Goal: Task Accomplishment & Management: Manage account settings

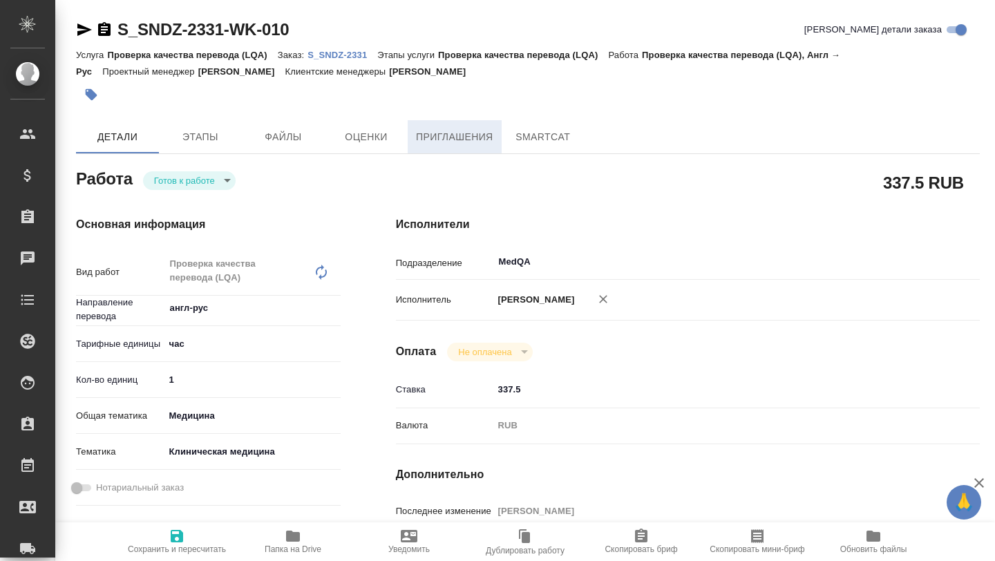
type textarea "x"
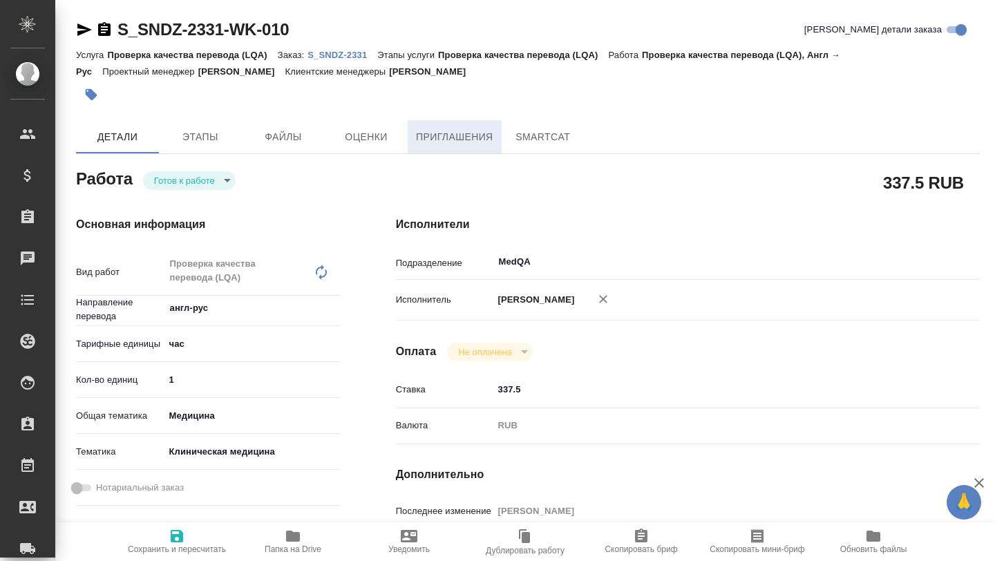
type textarea "x"
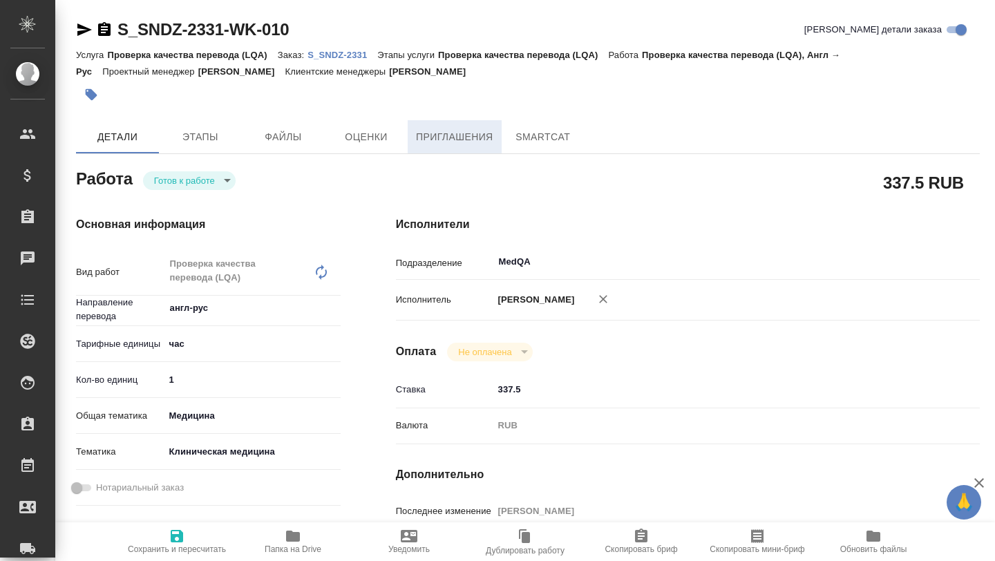
type textarea "x"
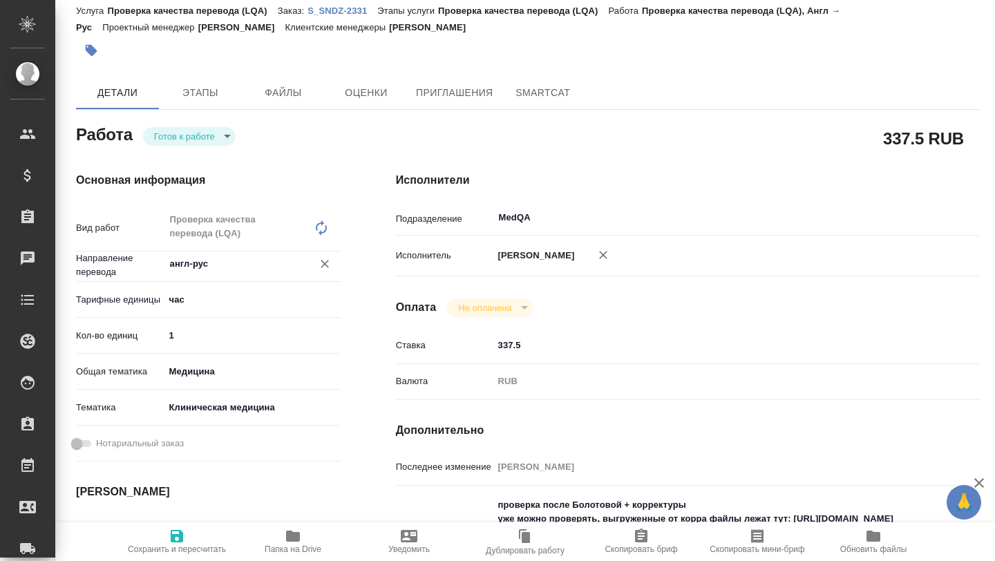
type textarea "x"
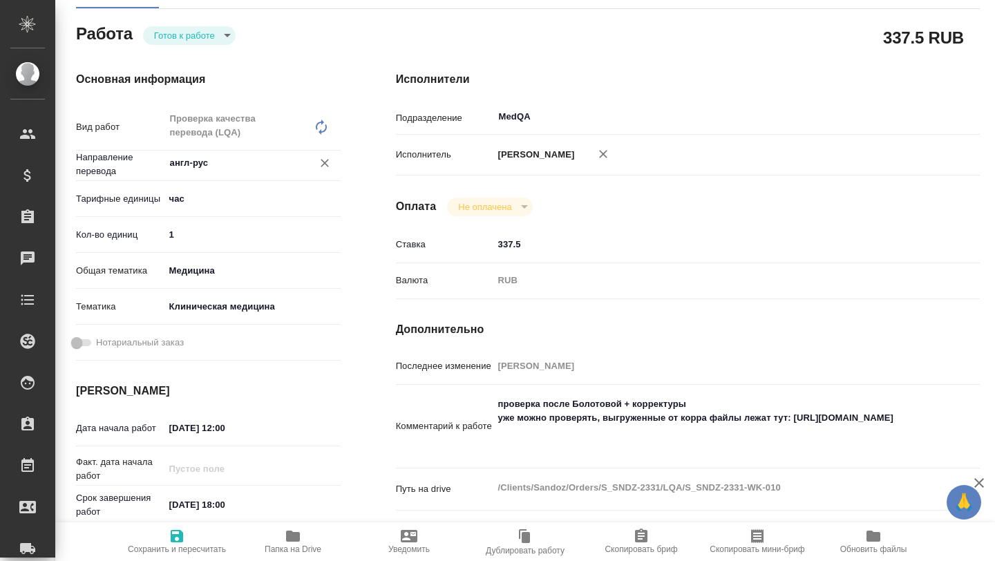
scroll to position [233, 0]
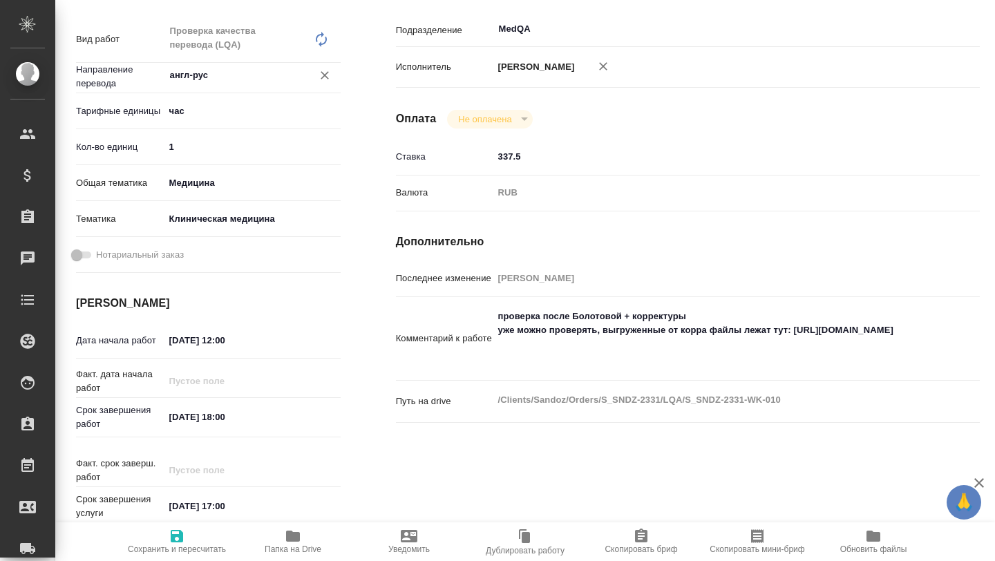
type textarea "x"
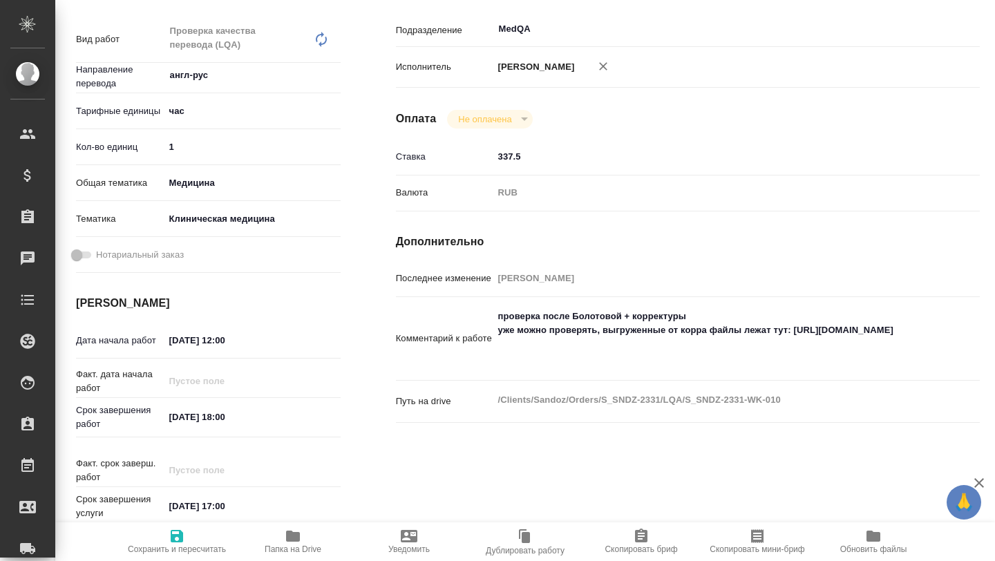
scroll to position [0, 0]
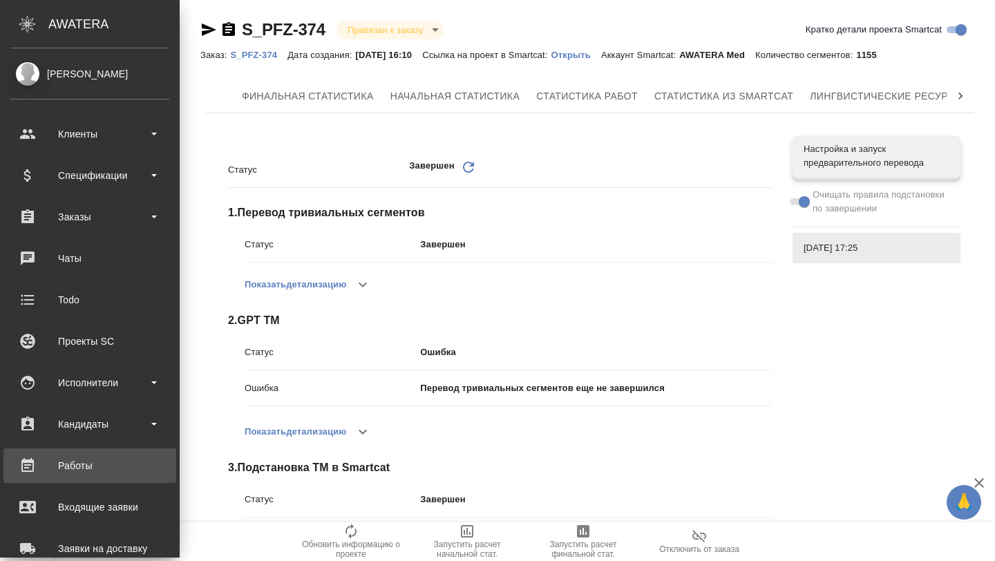
click at [93, 459] on div "Работы" at bounding box center [89, 465] width 159 height 21
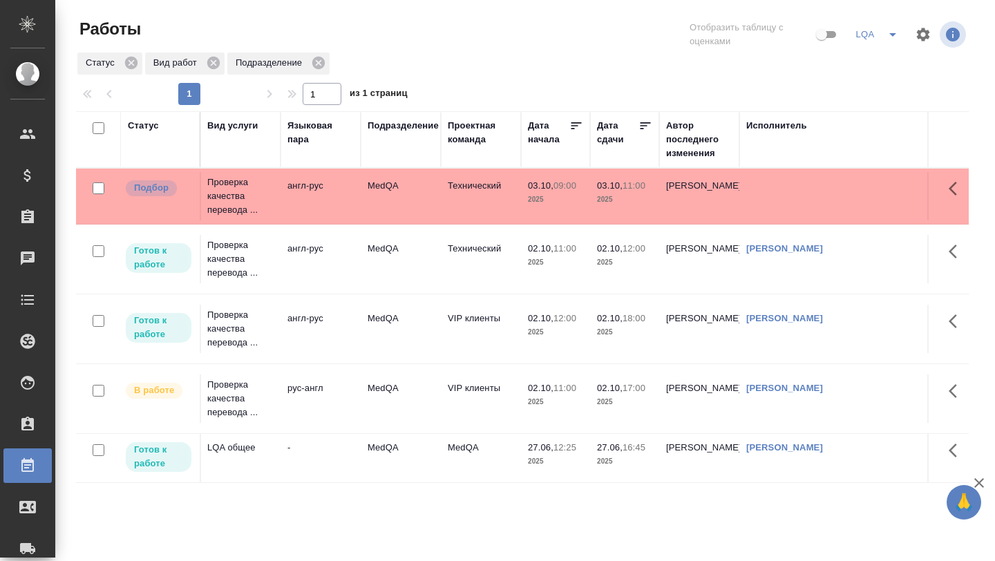
scroll to position [0, 242]
click at [955, 249] on icon "button" at bounding box center [957, 251] width 17 height 17
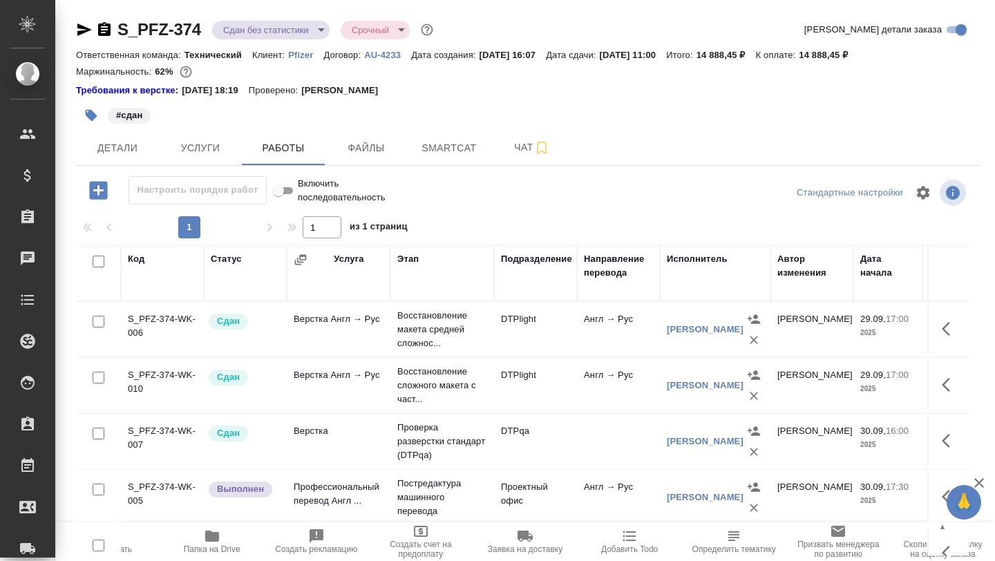
scroll to position [66, 0]
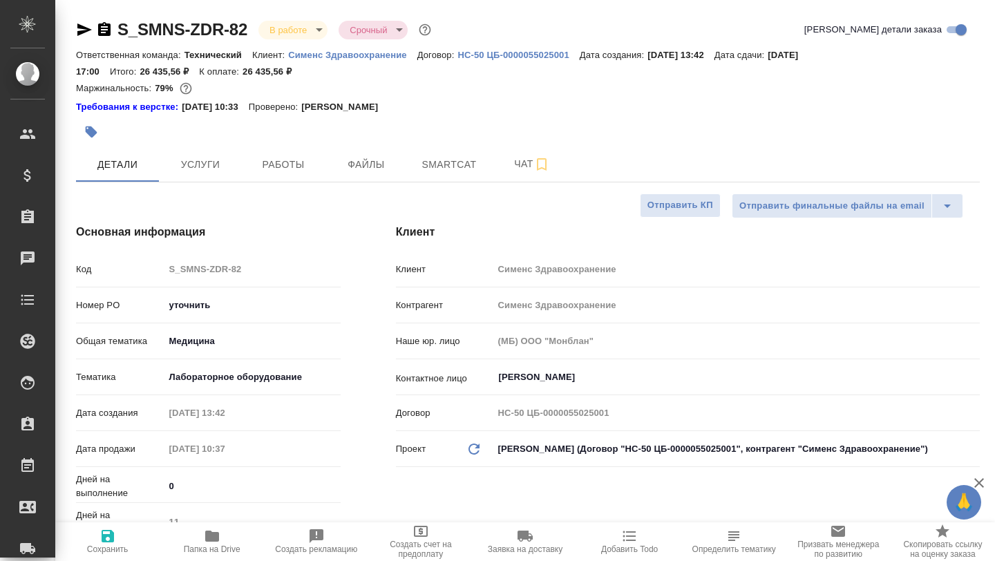
select select "RU"
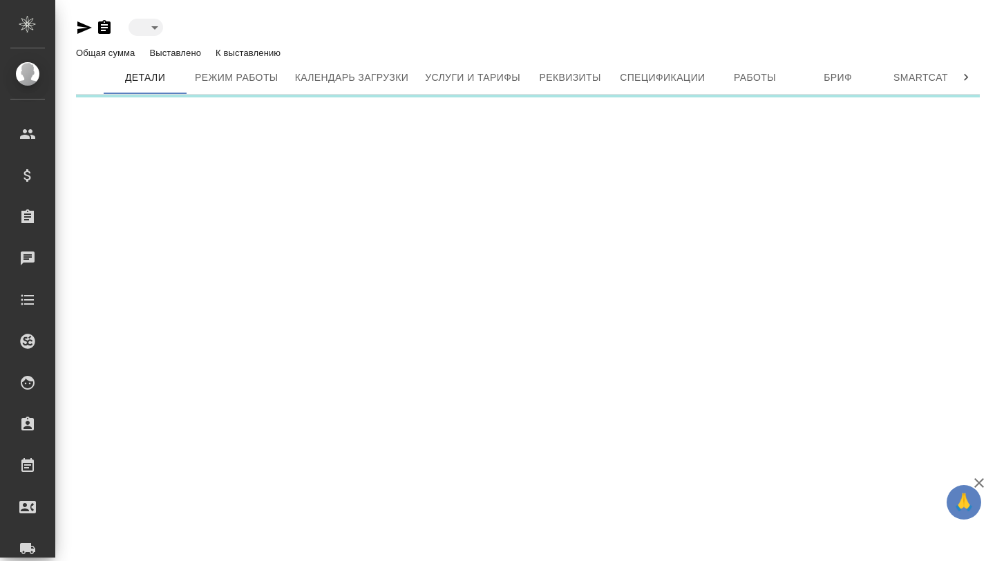
type input "active"
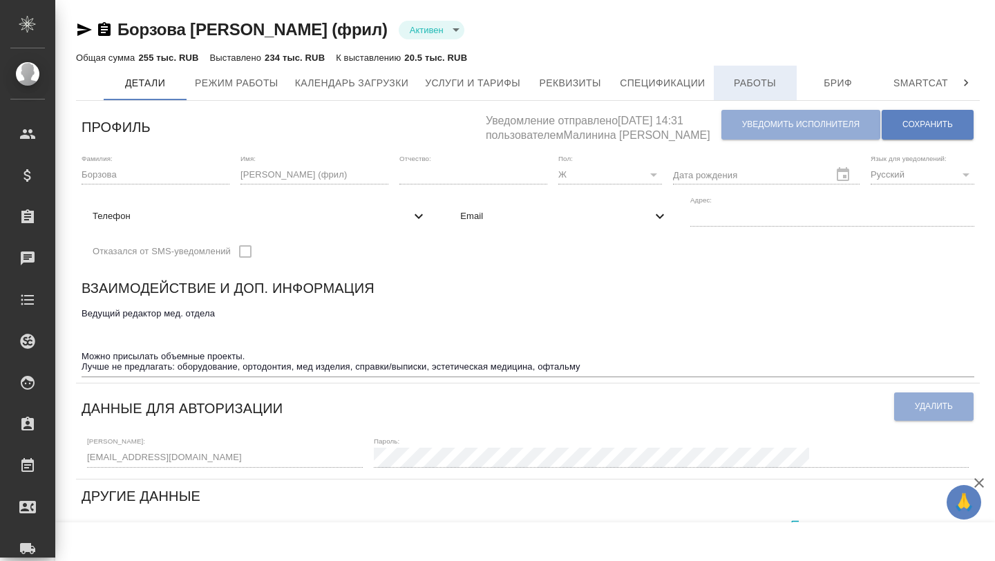
click at [751, 86] on span "Работы" at bounding box center [755, 83] width 66 height 17
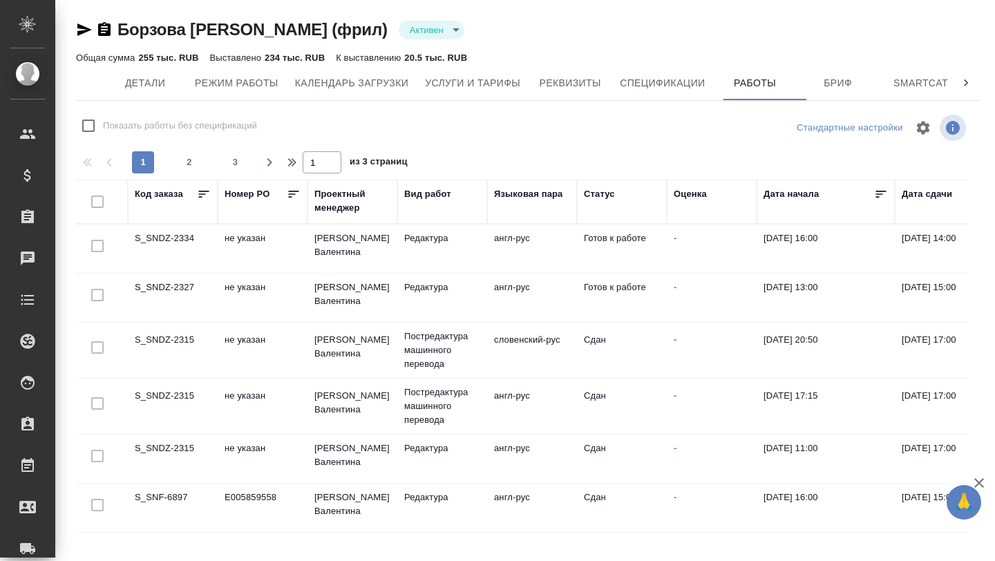
checkbox input "false"
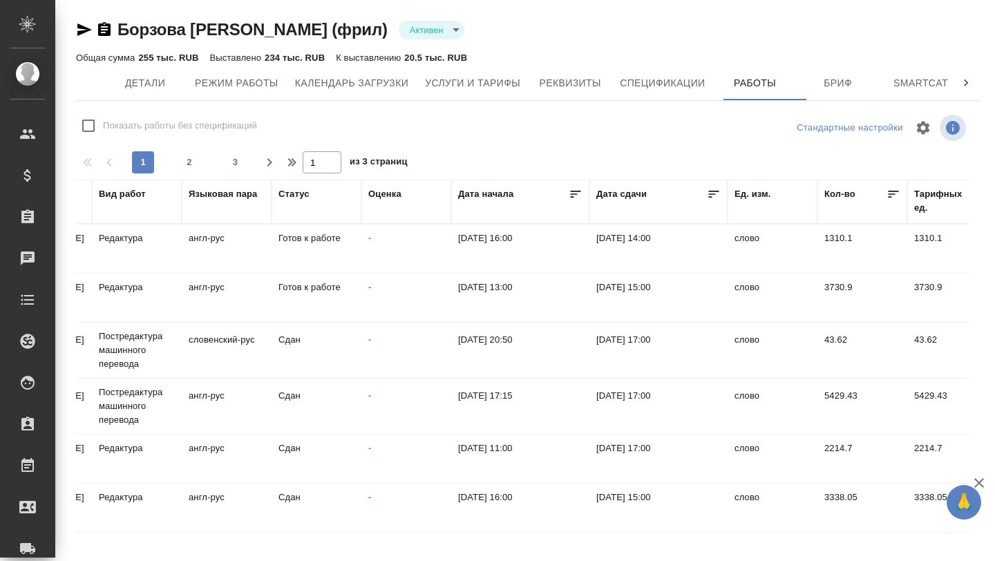
scroll to position [0, 308]
click at [335, 295] on td "Готов к работе" at bounding box center [314, 298] width 90 height 48
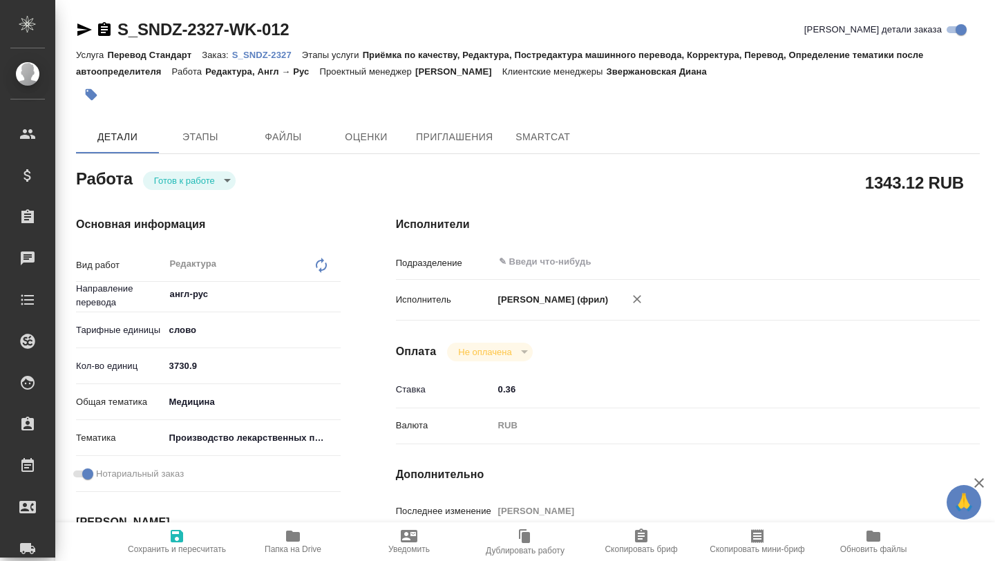
type textarea "x"
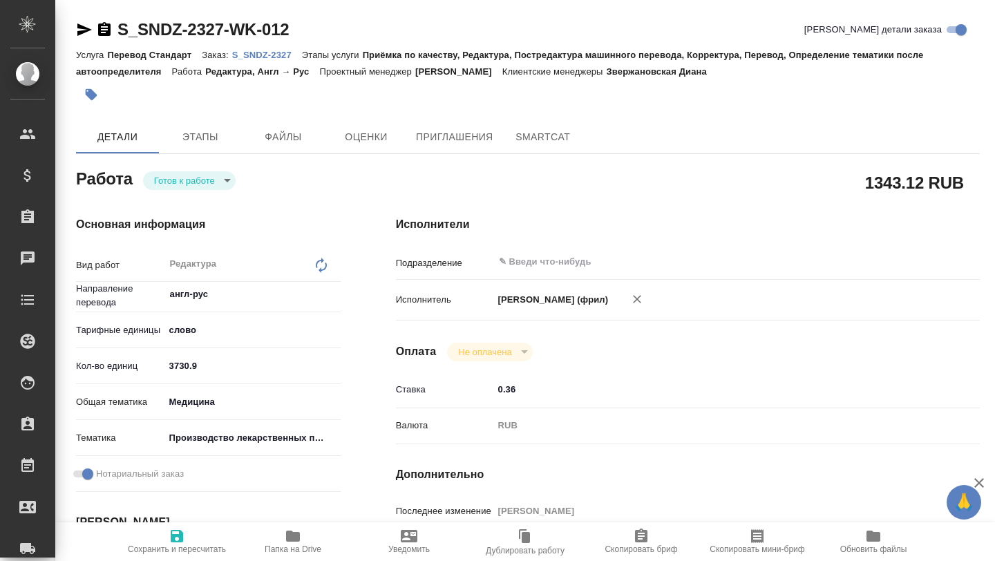
type textarea "x"
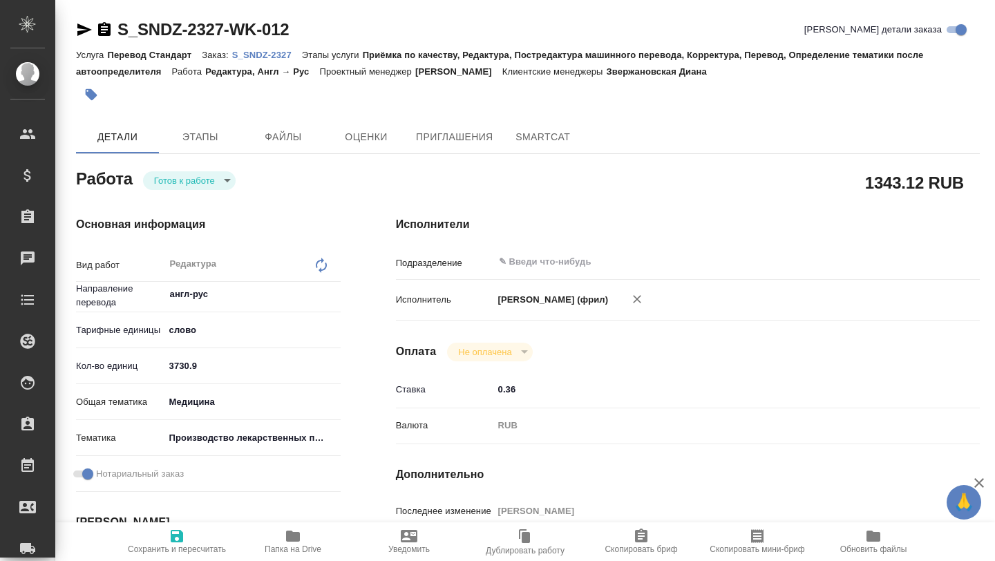
type textarea "x"
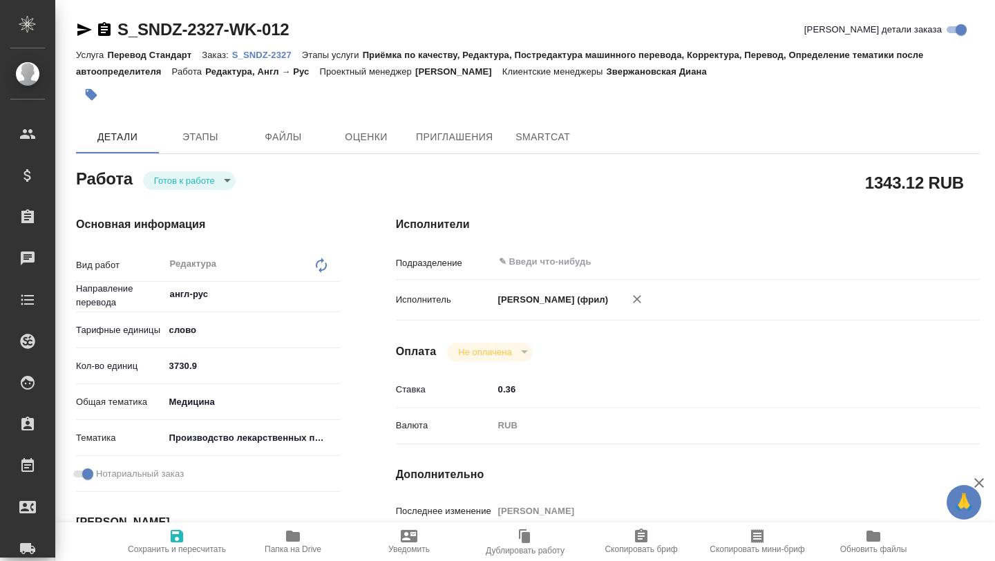
type textarea "x"
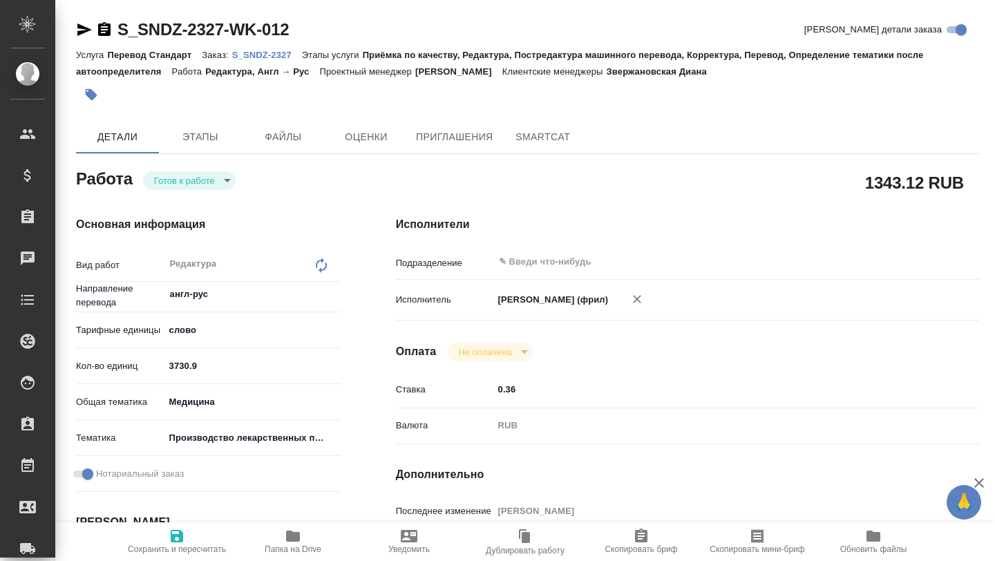
click at [271, 51] on p "S_SNDZ-2327" at bounding box center [267, 55] width 70 height 10
type textarea "x"
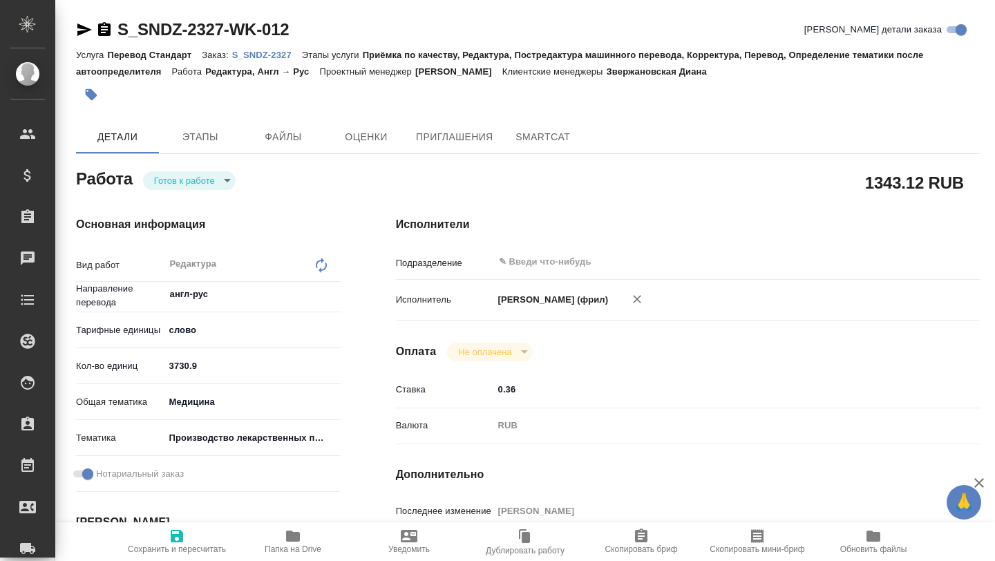
type textarea "x"
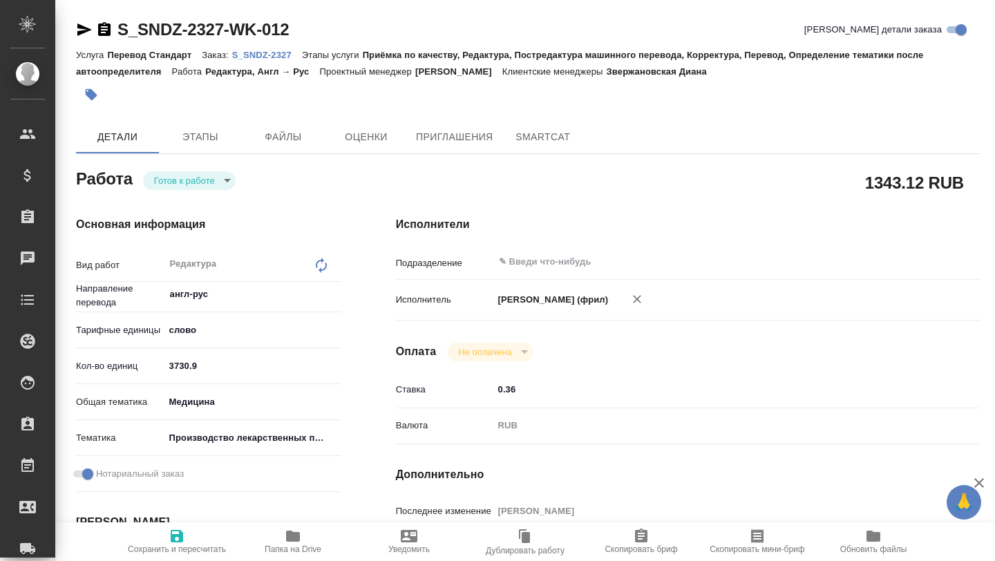
type textarea "x"
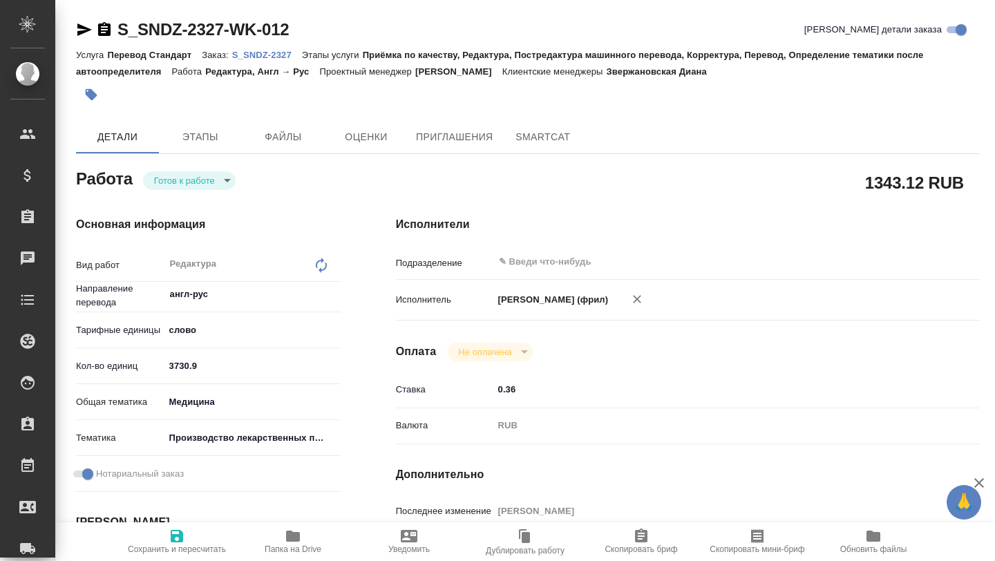
type textarea "x"
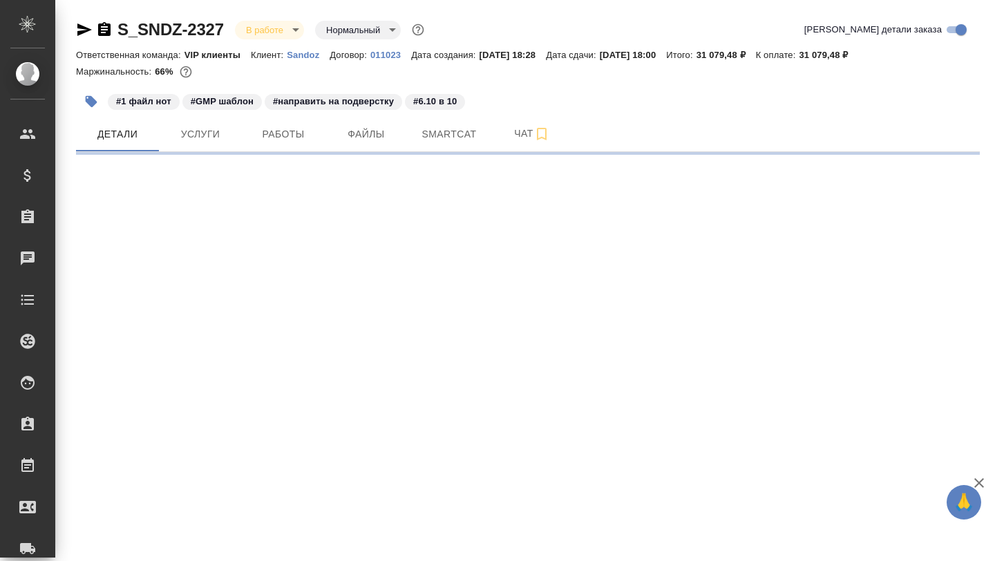
select select "RU"
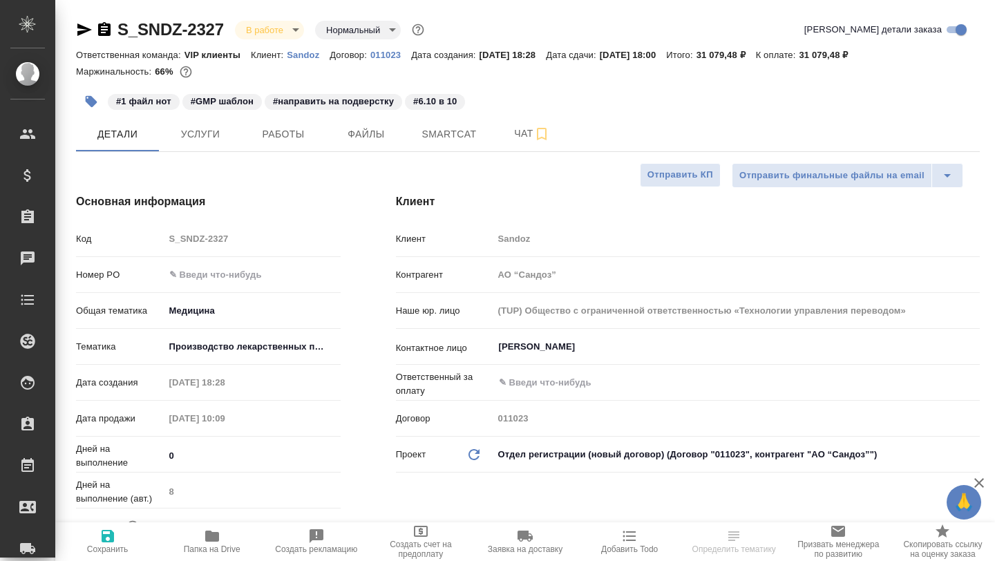
type textarea "x"
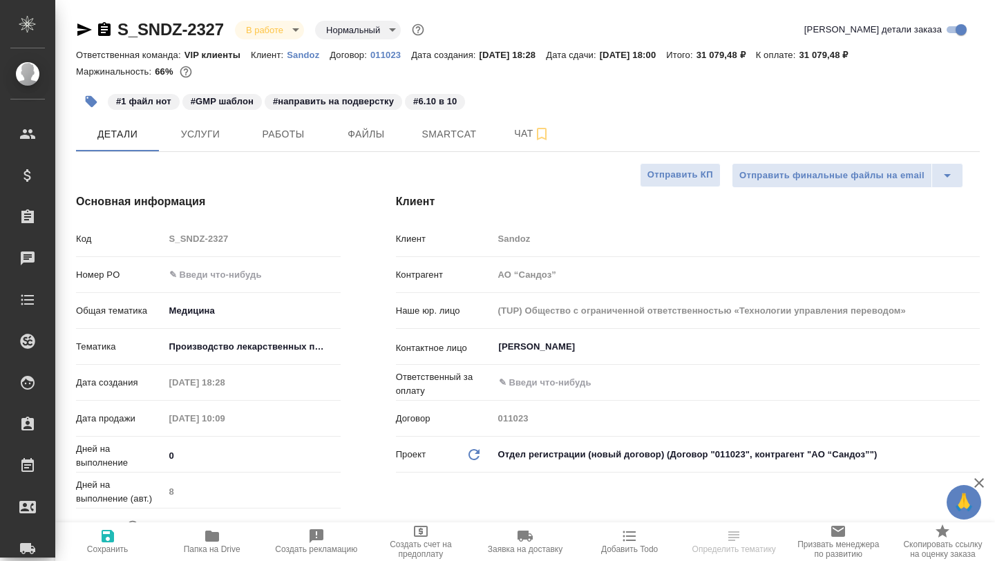
type textarea "x"
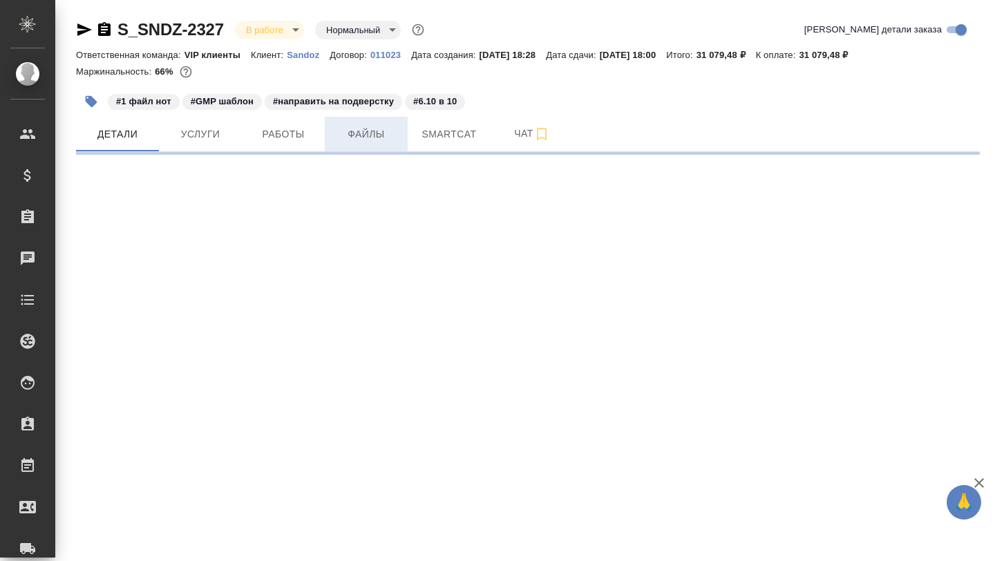
select select "RU"
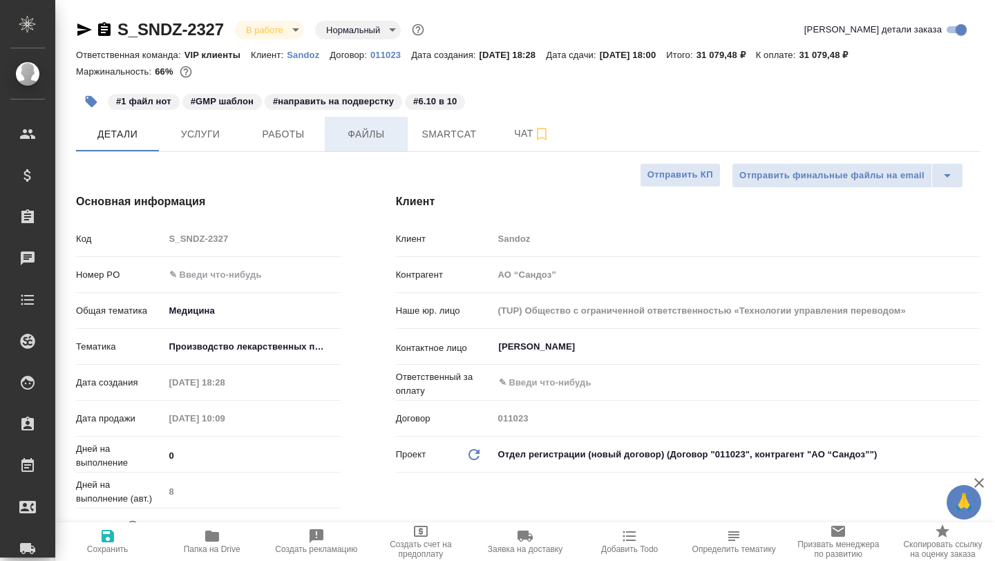
type textarea "x"
click at [291, 141] on span "Работы" at bounding box center [283, 134] width 66 height 17
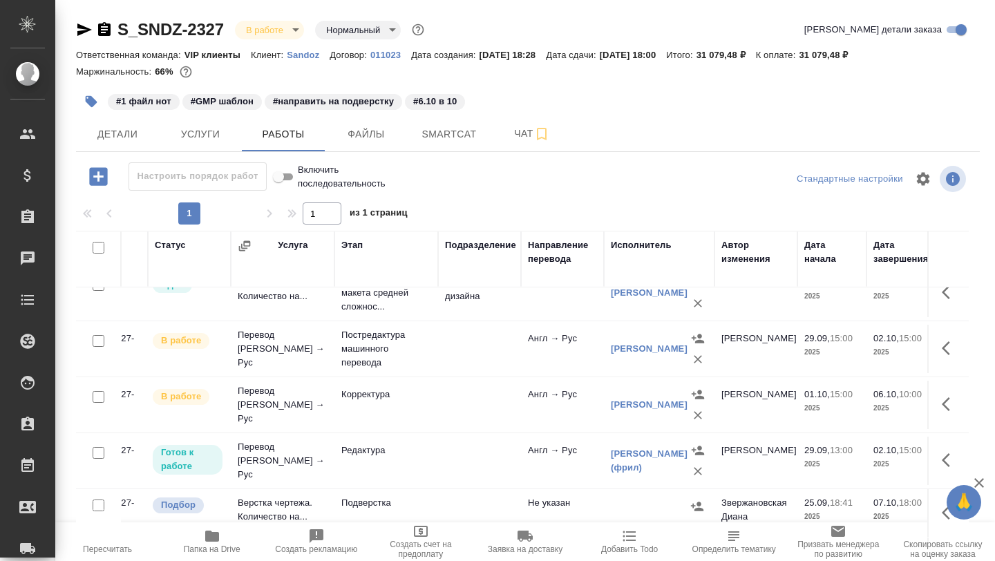
scroll to position [23, 0]
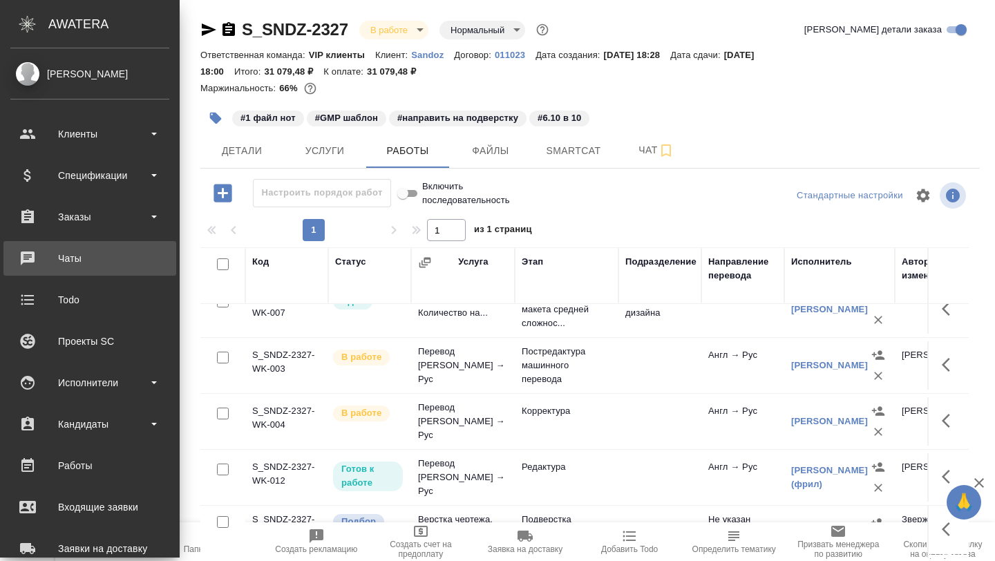
click at [62, 258] on div "Чаты" at bounding box center [89, 258] width 159 height 21
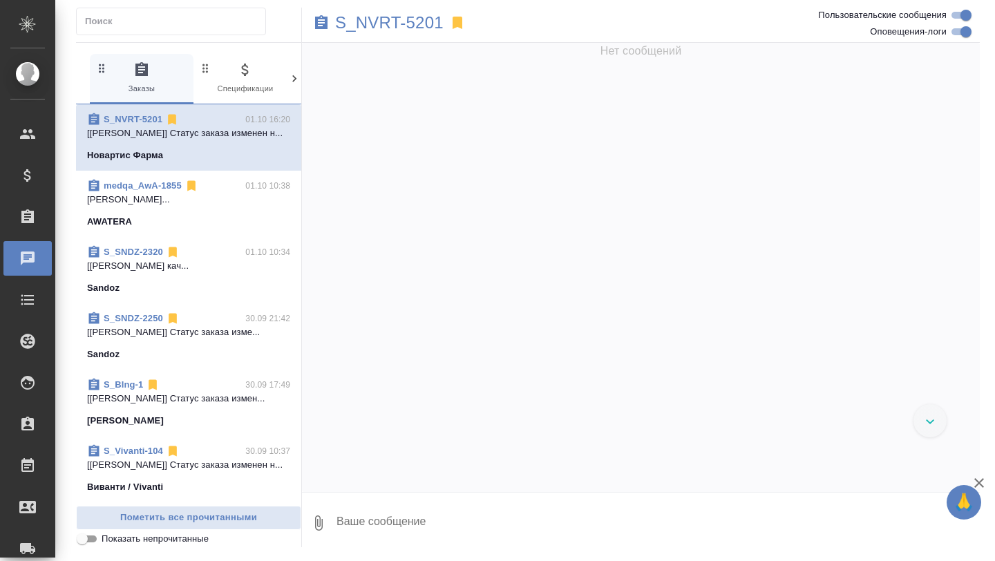
scroll to position [100962, 0]
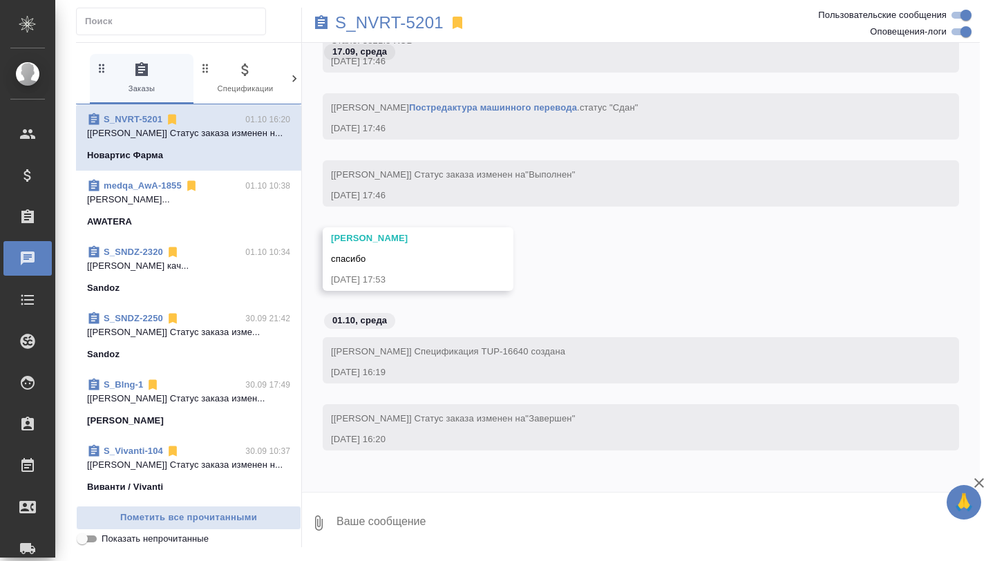
click at [186, 280] on span "S_SNDZ-2320 01.10 10:34 [Горшкова Валентина] Работа Проверка кач... Sandoz" at bounding box center [188, 270] width 203 height 50
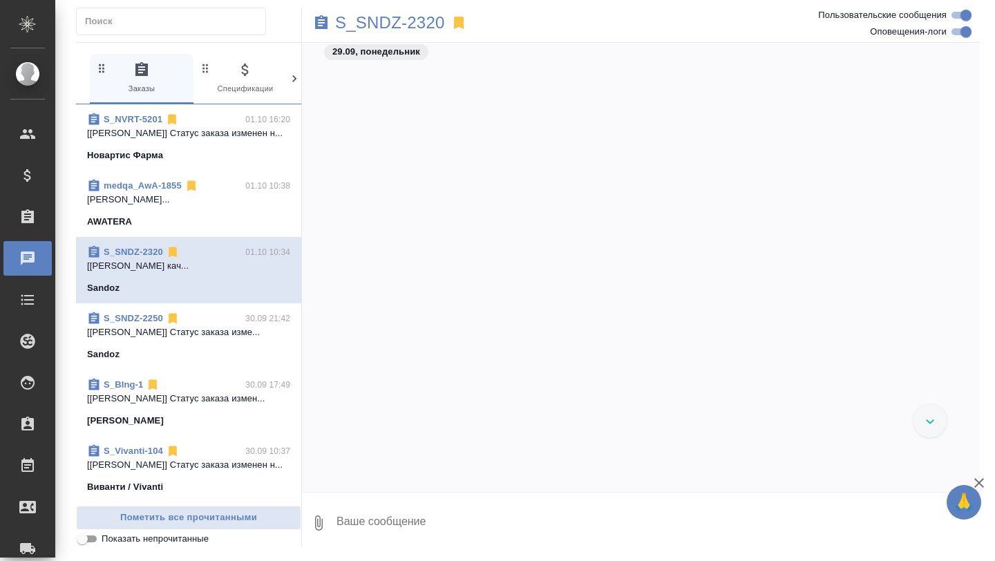
scroll to position [145957, 0]
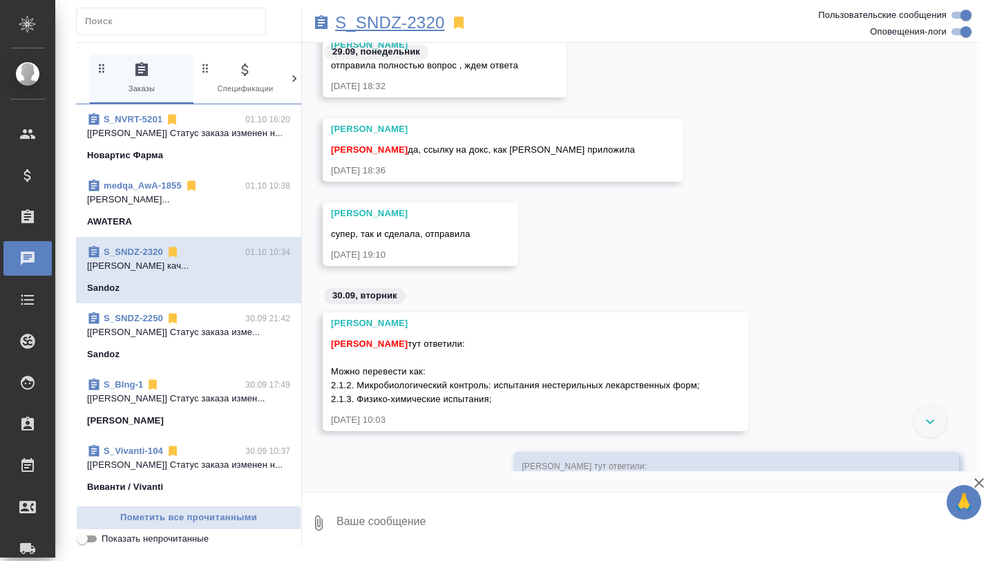
click at [374, 26] on p "S_SNDZ-2320" at bounding box center [390, 23] width 110 height 14
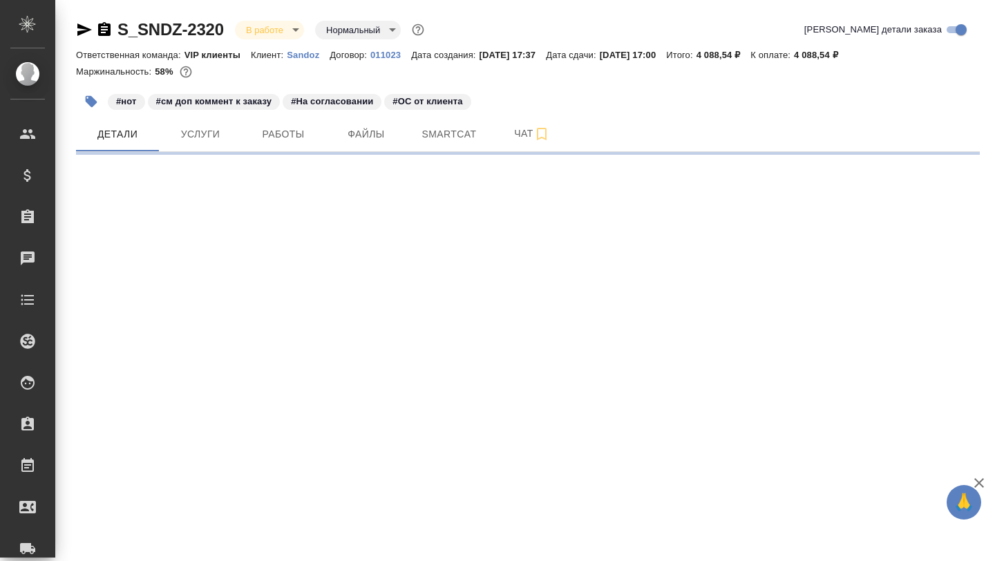
select select "RU"
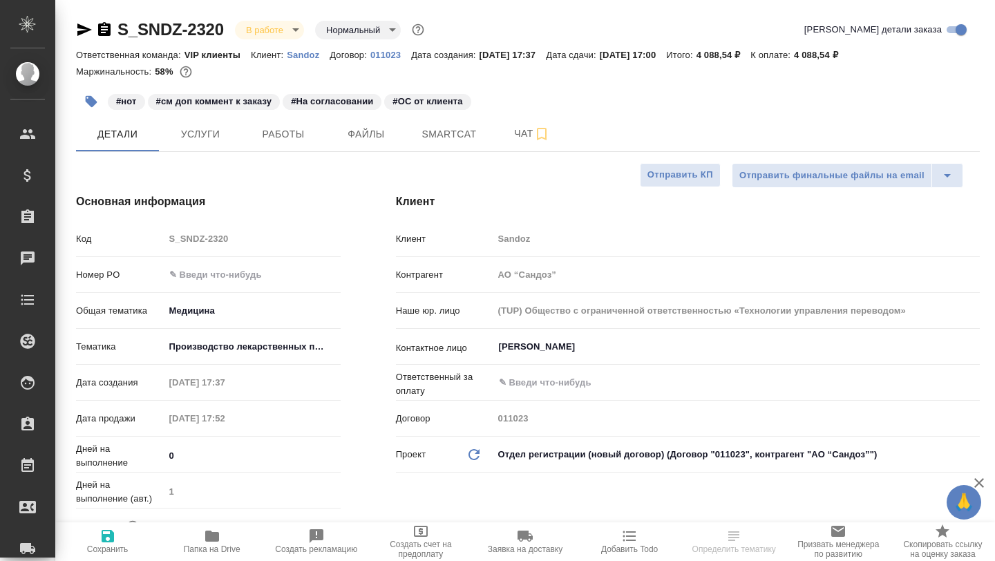
type textarea "x"
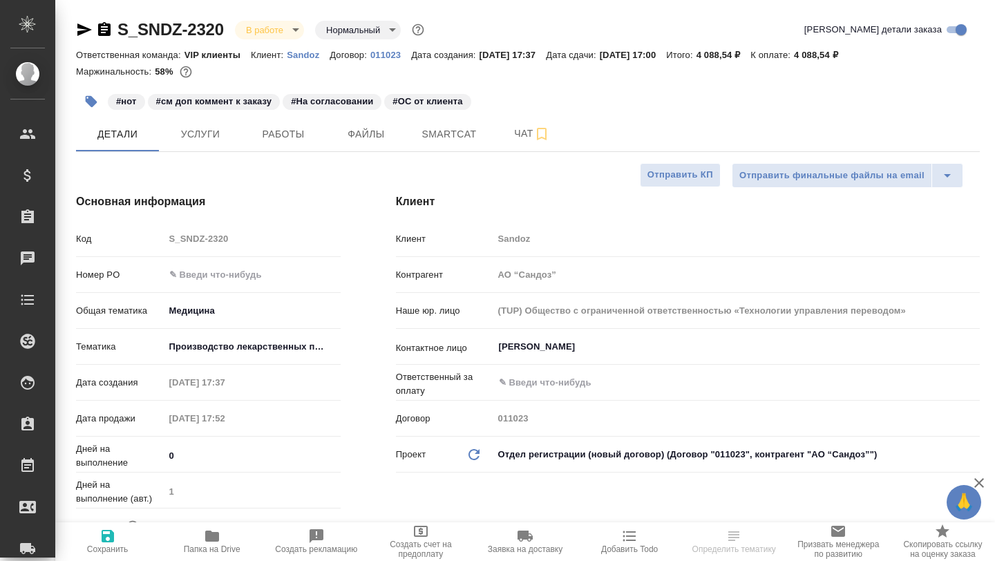
type textarea "x"
click at [510, 130] on span "Чат" at bounding box center [532, 133] width 66 height 17
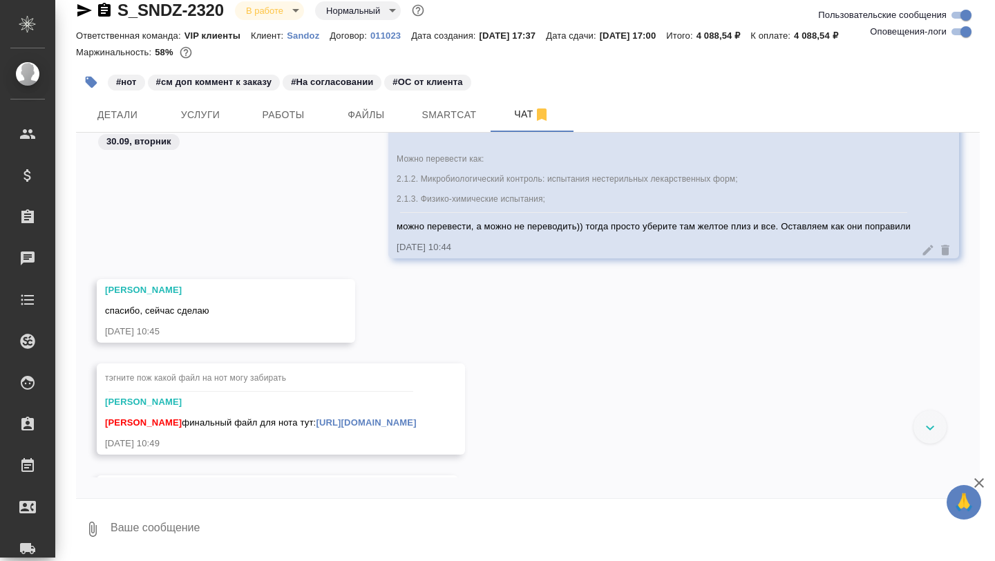
scroll to position [43095, 0]
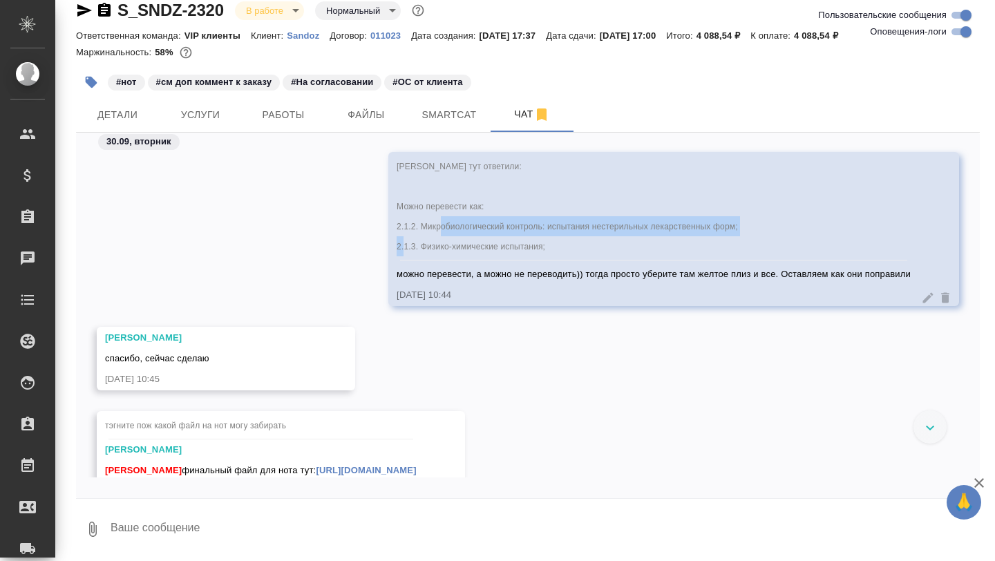
drag, startPoint x: 406, startPoint y: 227, endPoint x: 730, endPoint y: 226, distance: 324.1
click at [730, 226] on span "Борзова Анастасия тут ответили: Можно перевести как: 2.1.2. Микробиологический …" at bounding box center [567, 207] width 341 height 90
copy span "Микробиологический контроль: испытания нестерильных лекарственных форм;"
drag, startPoint x: 409, startPoint y: 249, endPoint x: 535, endPoint y: 250, distance: 125.8
click at [535, 250] on span "Борзова Анастасия тут ответили: Можно перевести как: 2.1.2. Микробиологический …" at bounding box center [567, 207] width 341 height 90
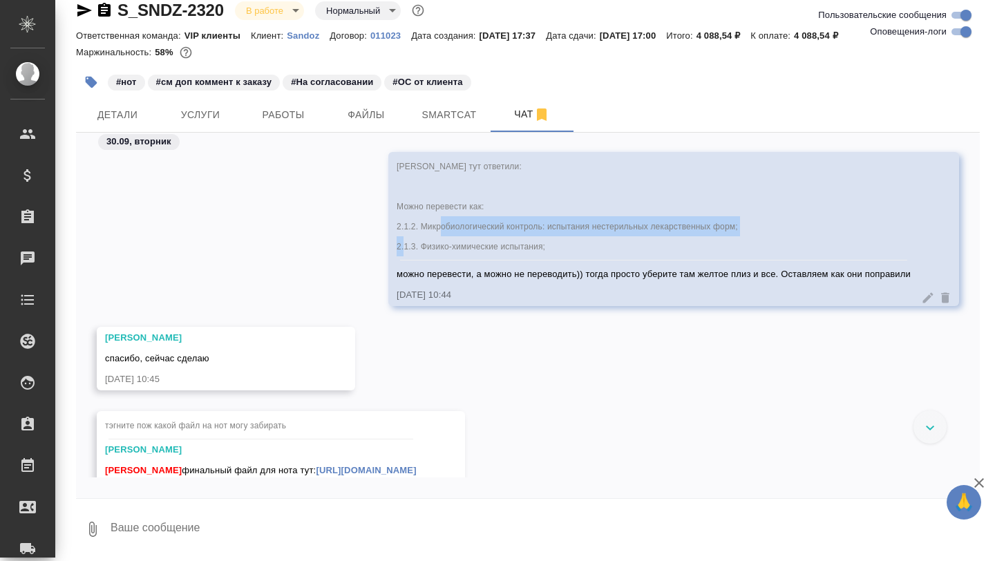
copy span "Физико-химические испытания"
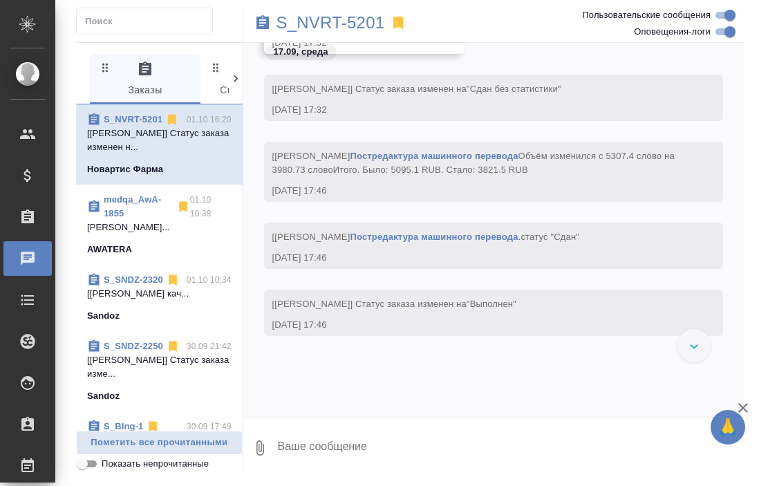
scroll to position [103038, 0]
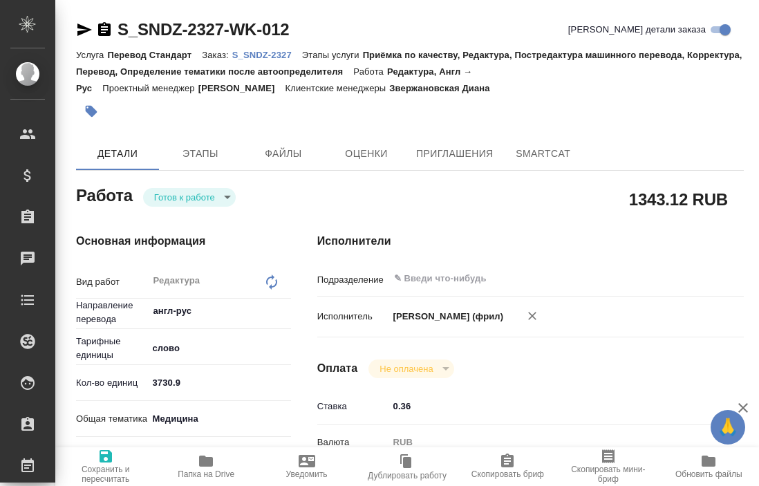
type textarea "x"
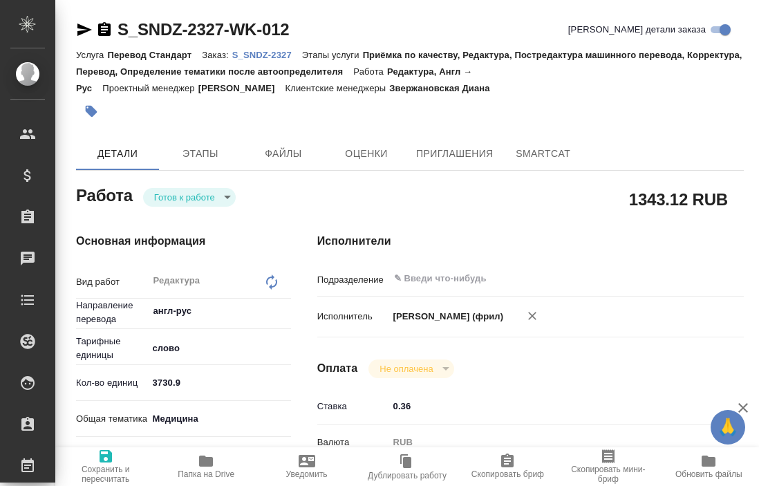
type textarea "x"
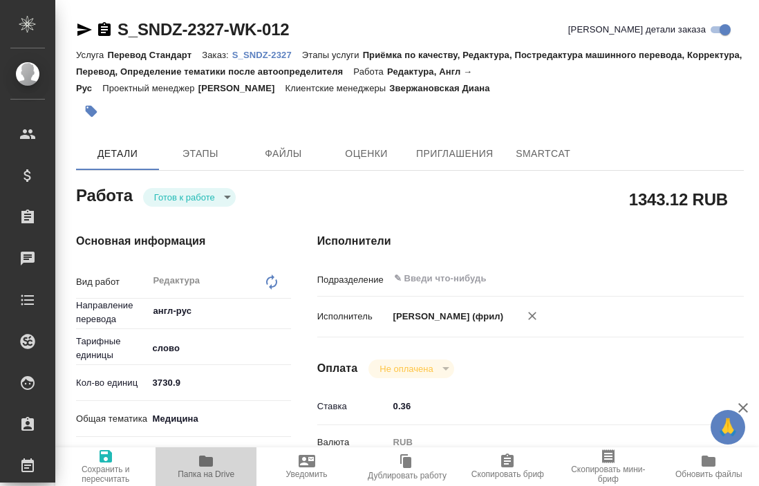
click at [211, 459] on icon "button" at bounding box center [206, 460] width 14 height 11
type textarea "x"
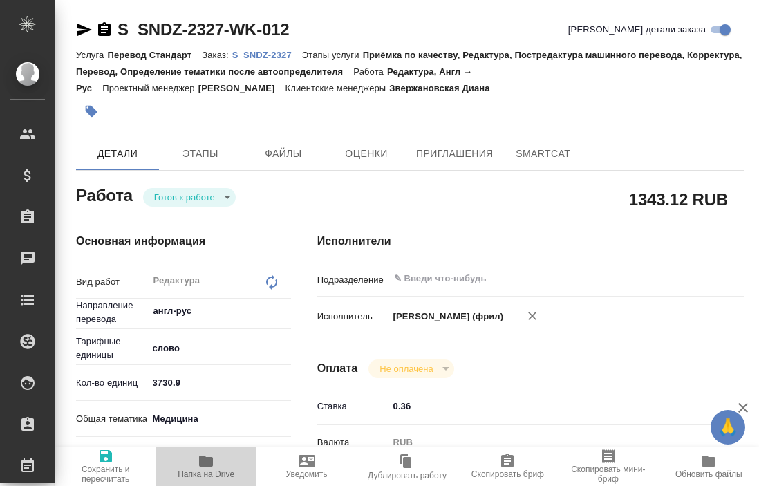
type textarea "x"
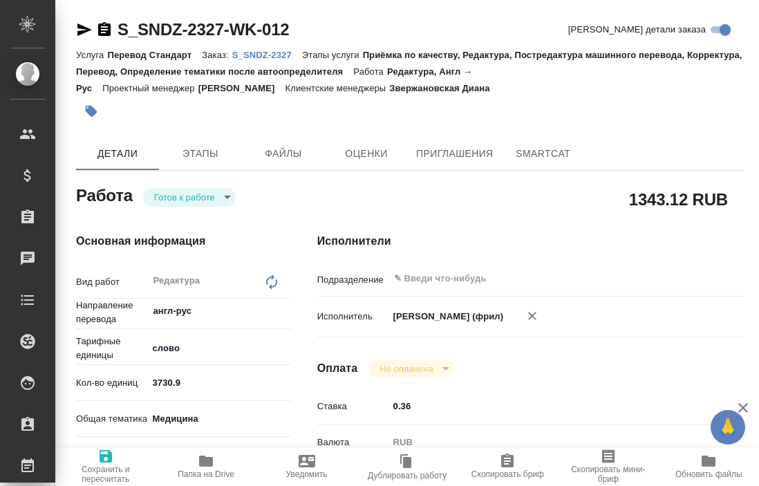
type textarea "x"
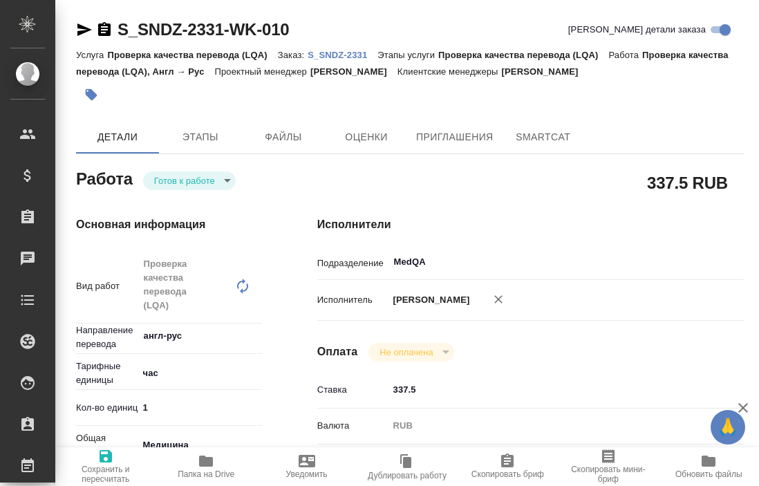
type textarea "x"
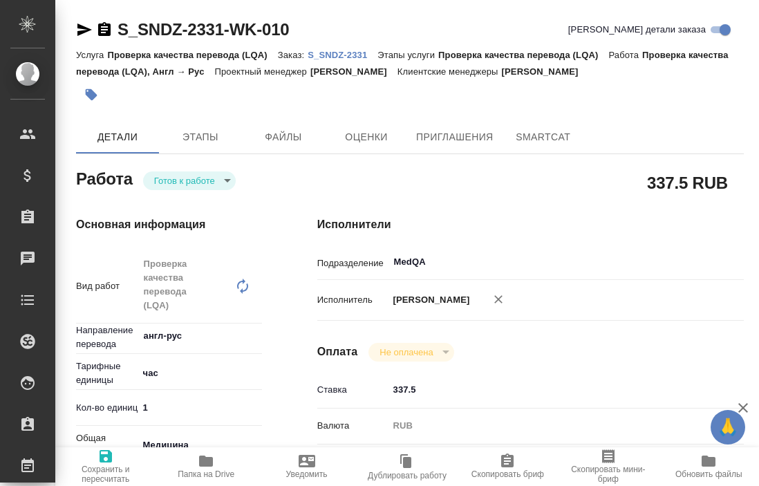
type textarea "x"
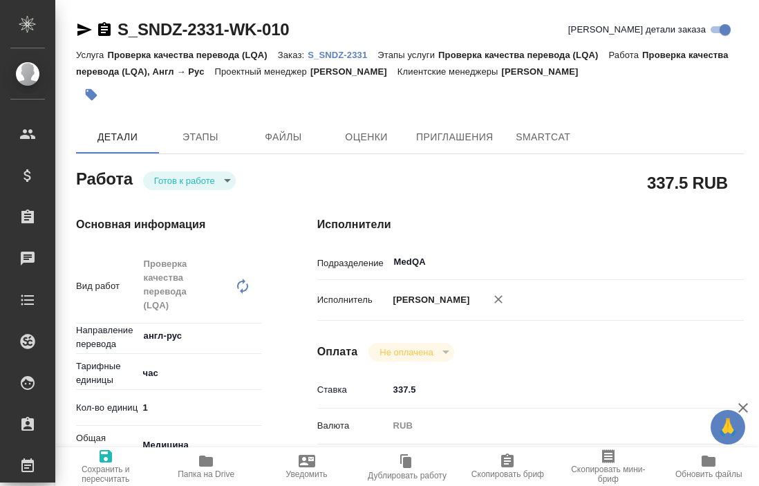
type textarea "x"
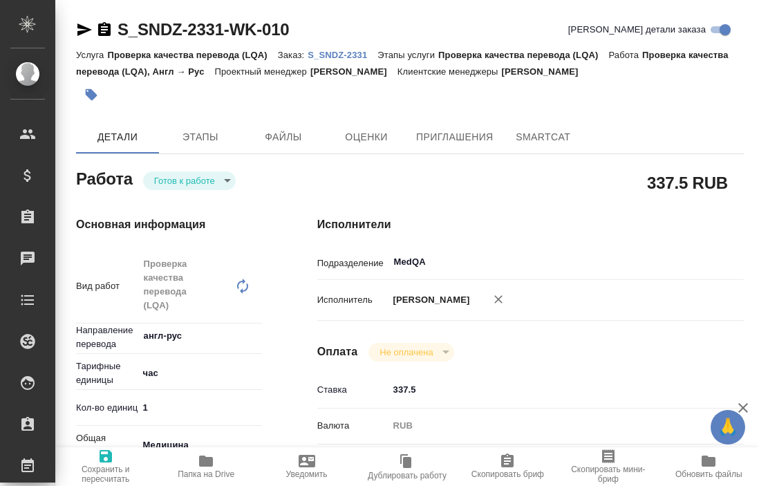
type textarea "x"
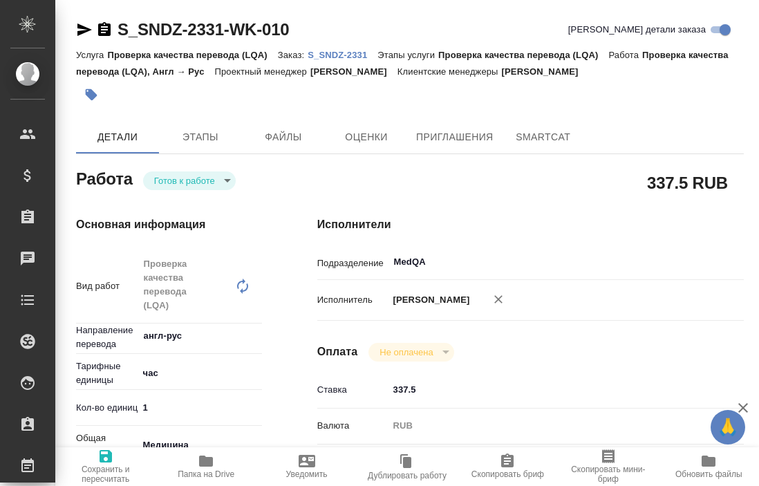
type textarea "x"
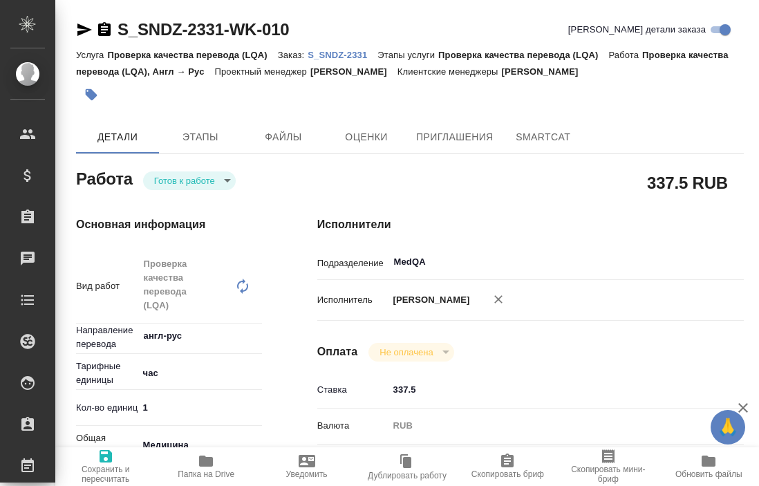
type textarea "x"
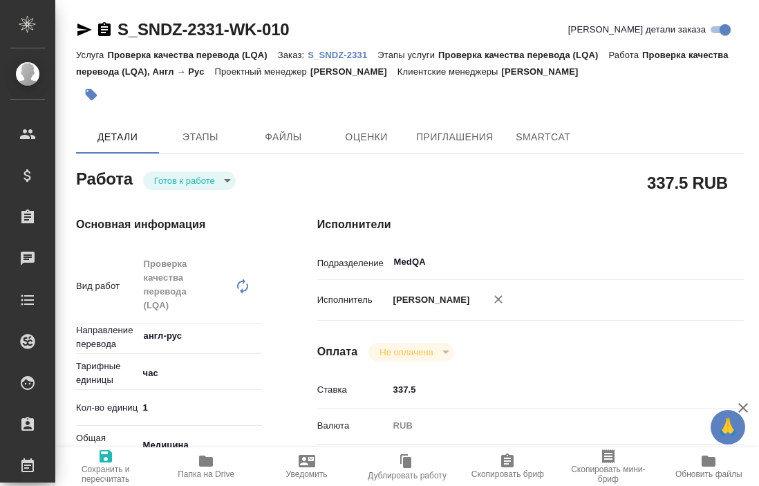
click at [354, 55] on p "S_SNDZ-2331" at bounding box center [343, 55] width 70 height 10
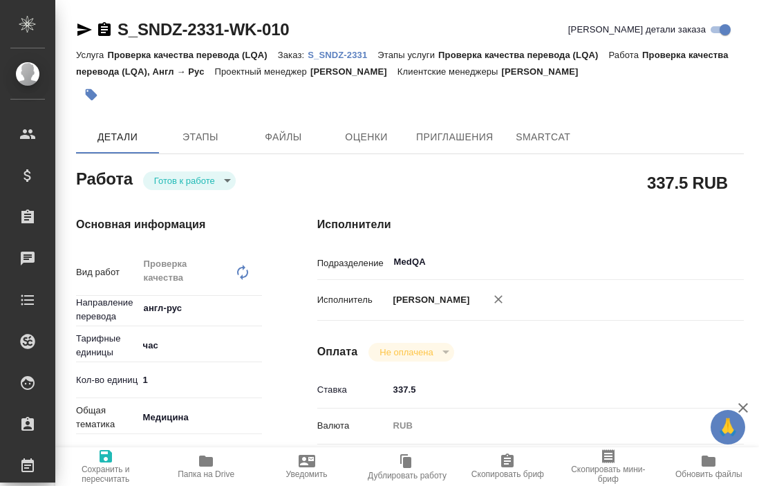
type textarea "x"
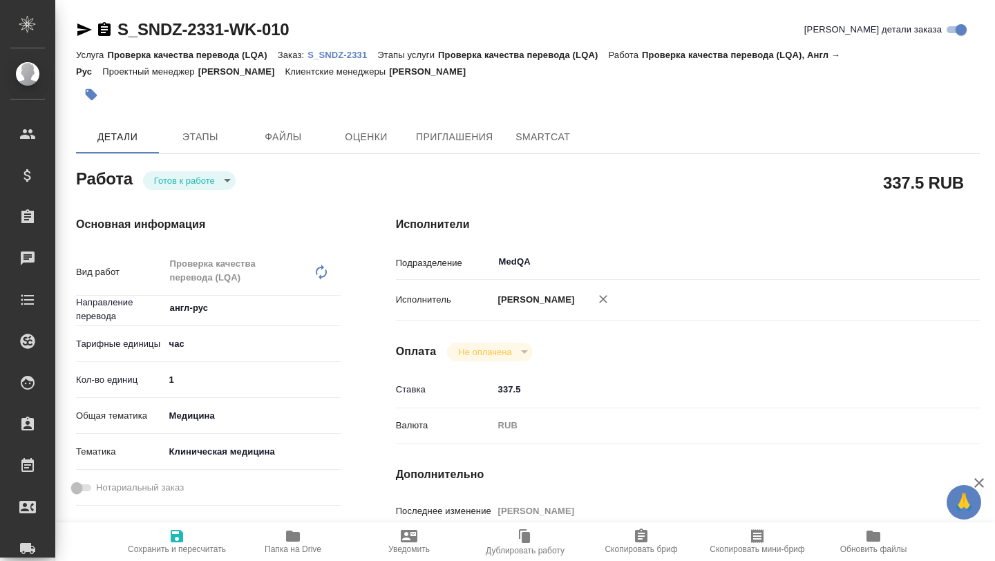
type textarea "x"
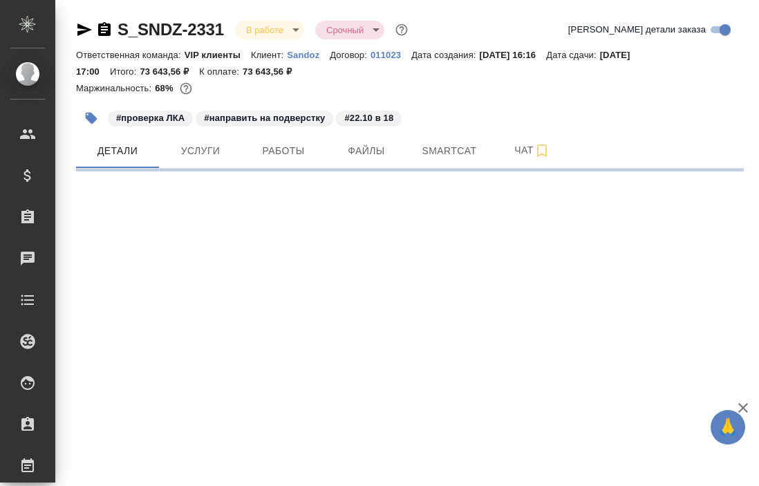
select select "RU"
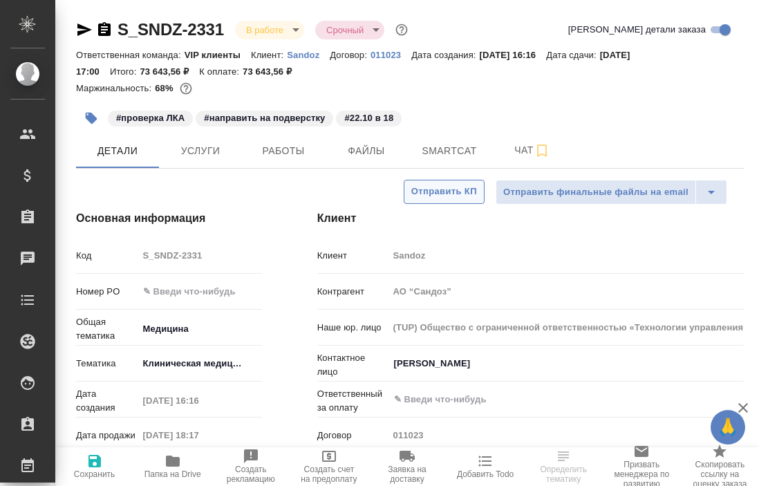
type textarea "x"
click at [434, 138] on button "Smartcat" at bounding box center [449, 150] width 83 height 35
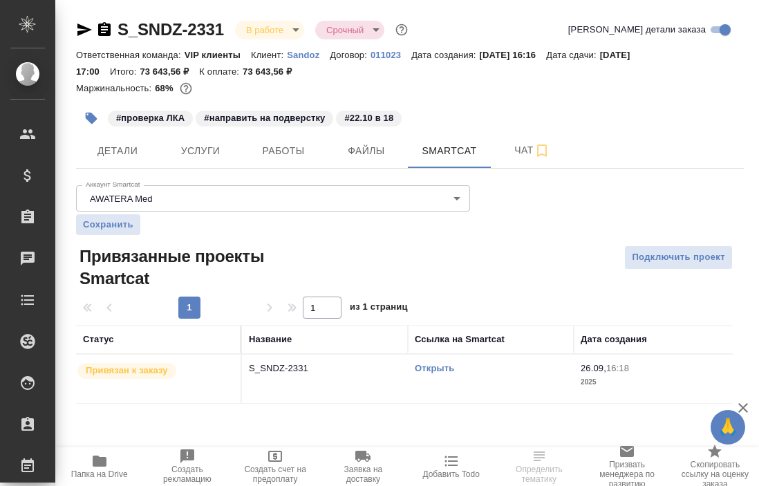
click at [435, 371] on link "Открыть" at bounding box center [434, 368] width 39 height 10
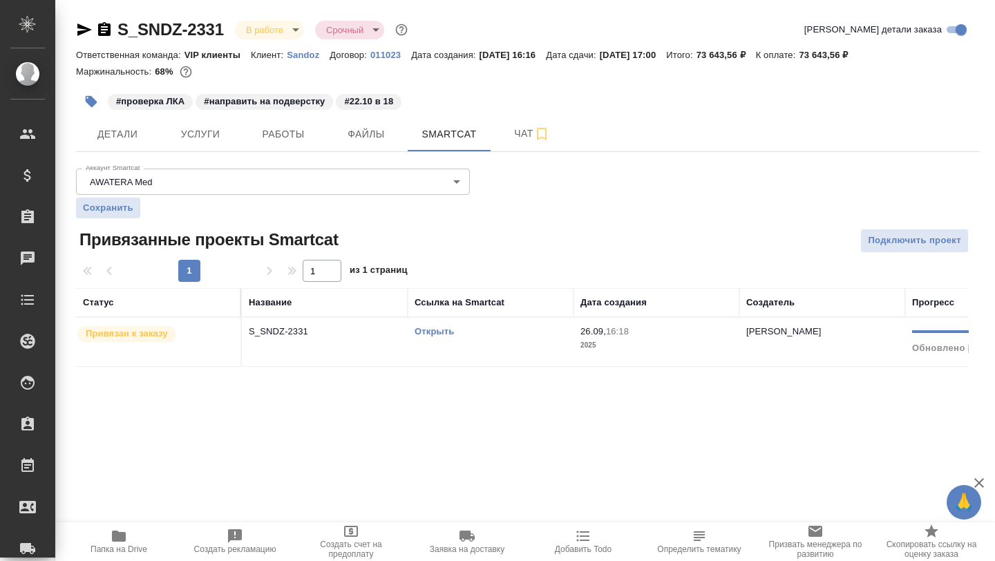
click at [459, 332] on div "Открыть" at bounding box center [491, 332] width 152 height 14
click at [441, 328] on link "Открыть" at bounding box center [434, 331] width 39 height 10
click at [122, 131] on span "Детали" at bounding box center [117, 134] width 66 height 17
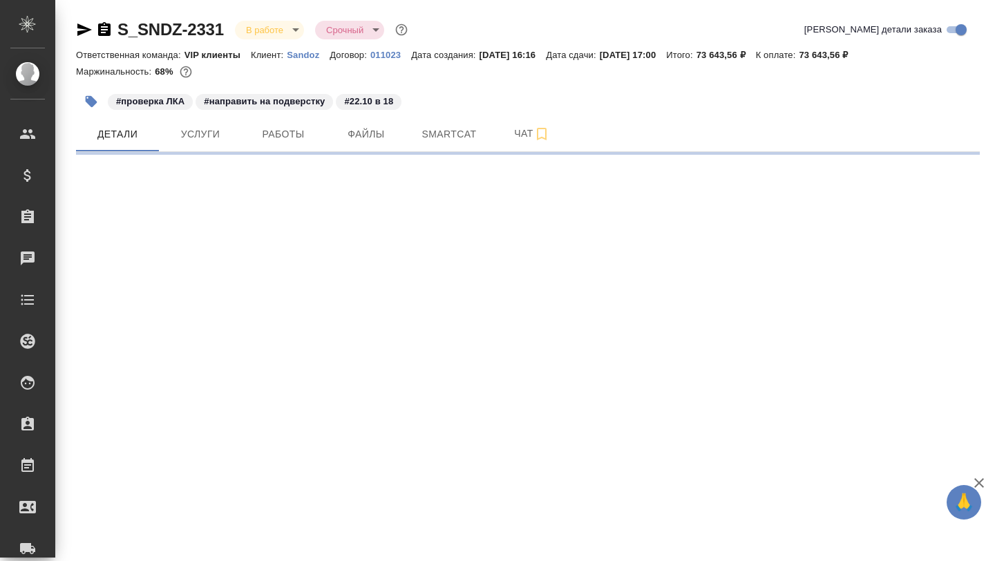
select select "RU"
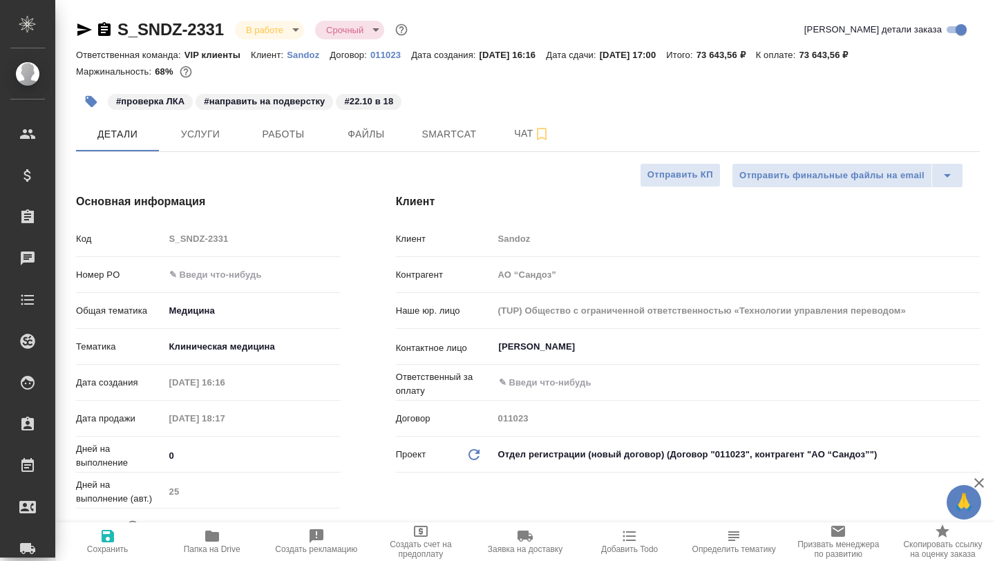
type textarea "x"
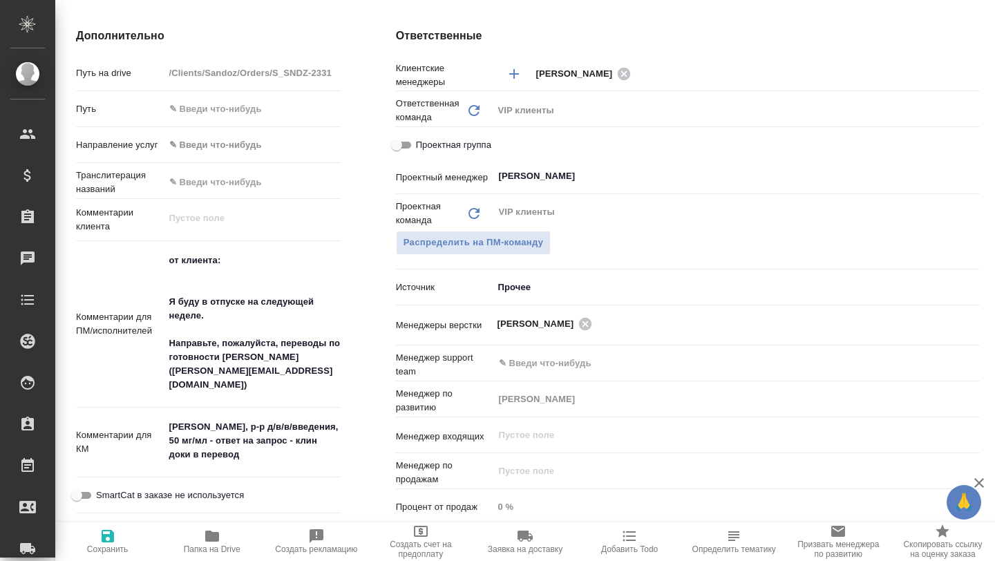
scroll to position [617, 0]
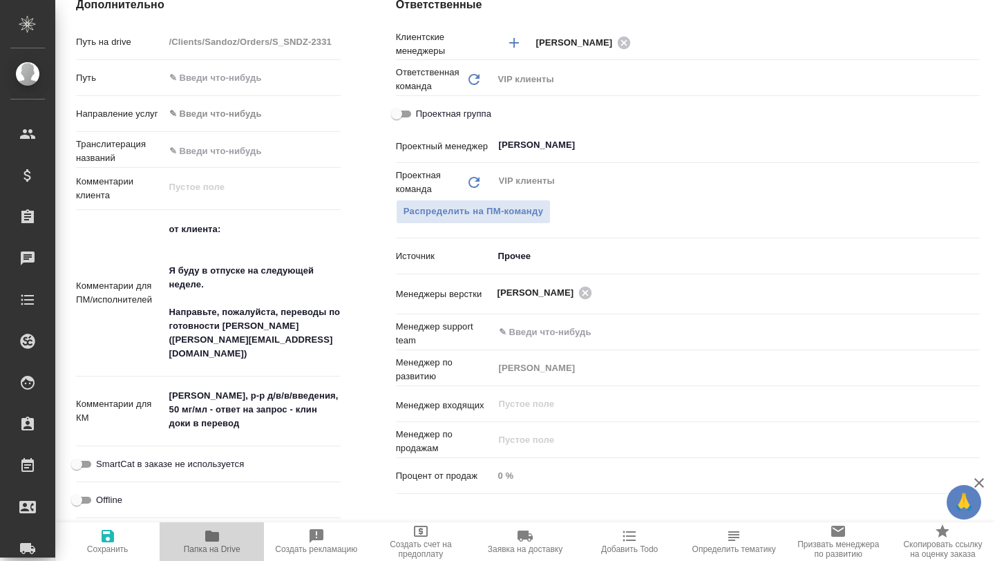
click at [218, 485] on icon "button" at bounding box center [212, 536] width 17 height 17
type textarea "x"
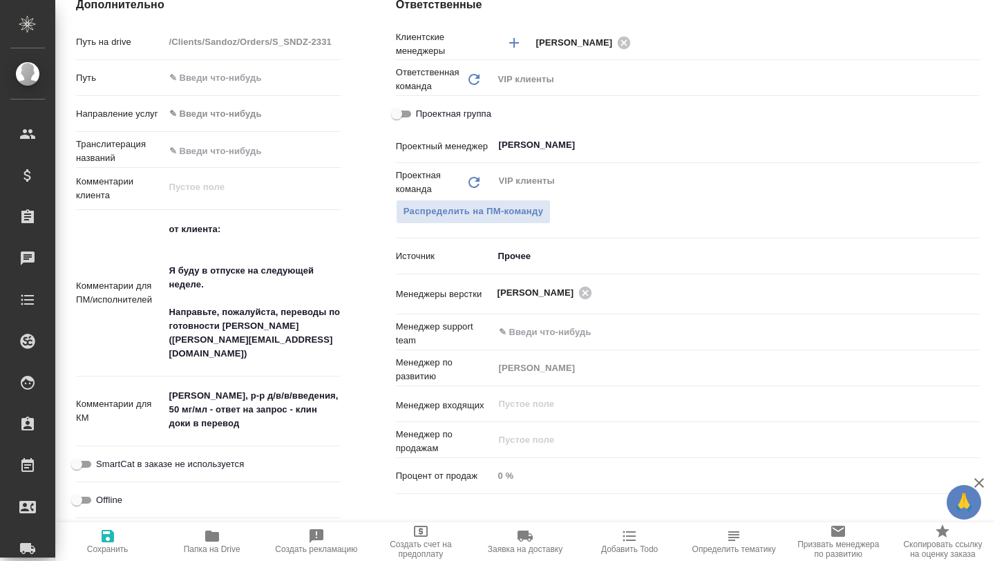
type textarea "x"
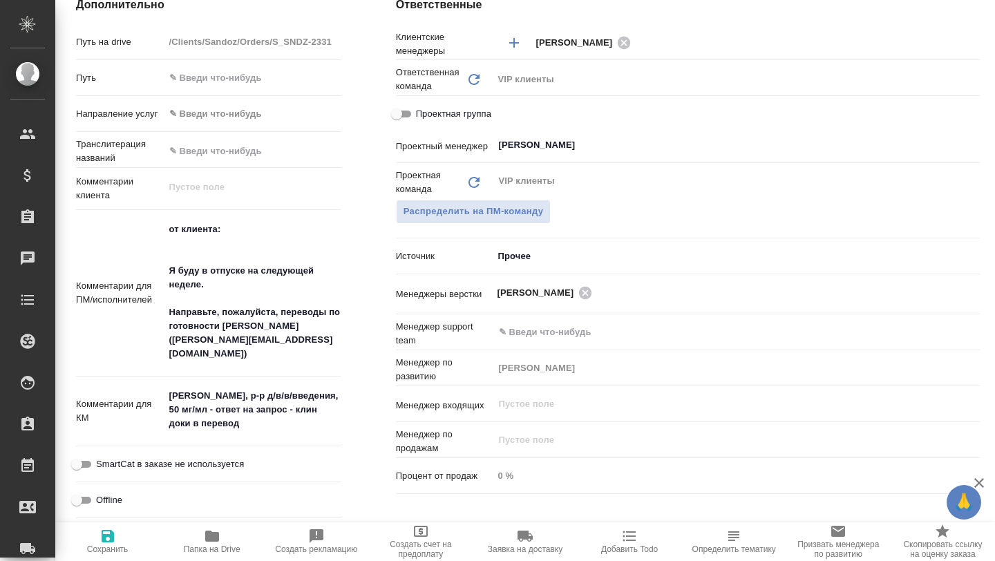
type textarea "x"
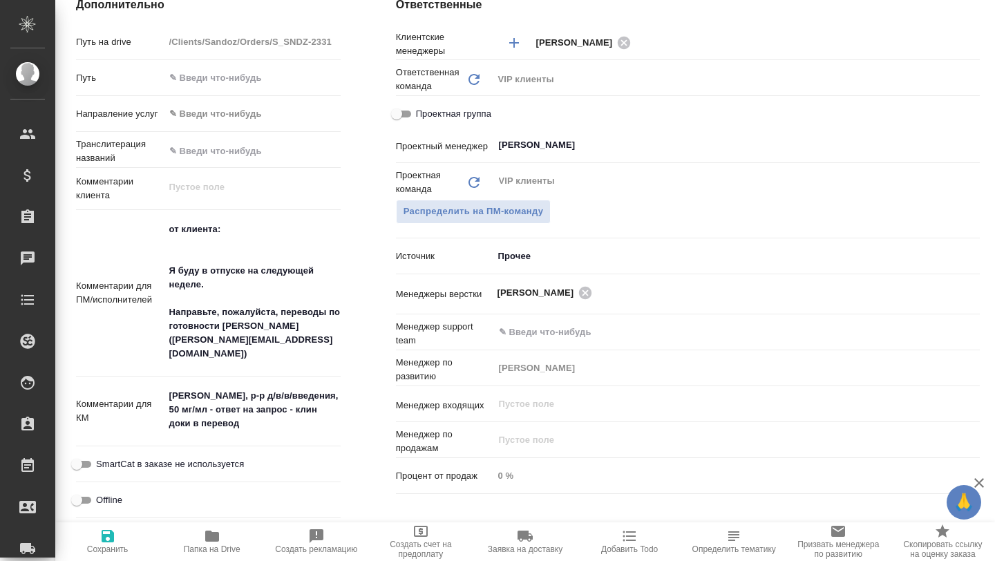
type textarea "x"
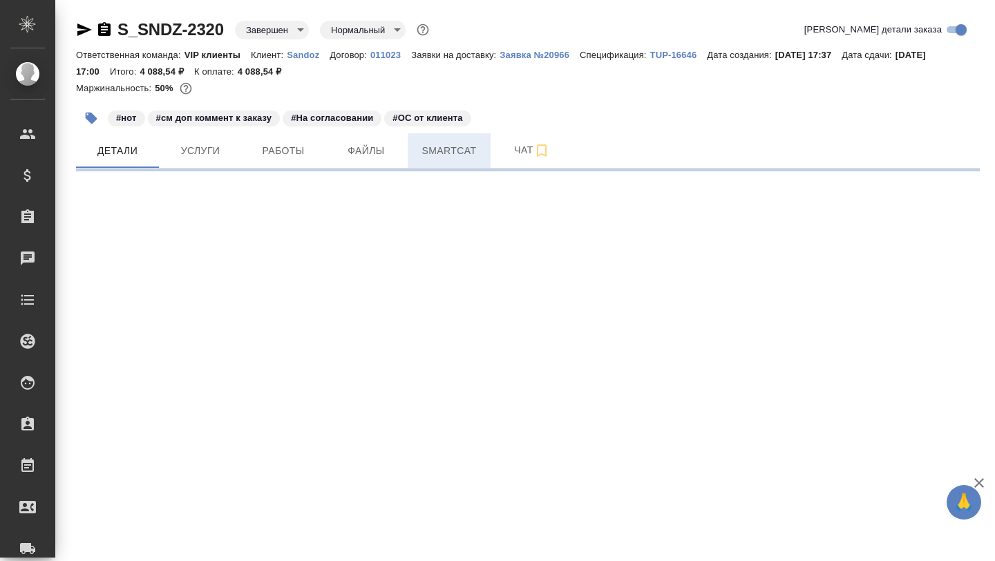
select select "RU"
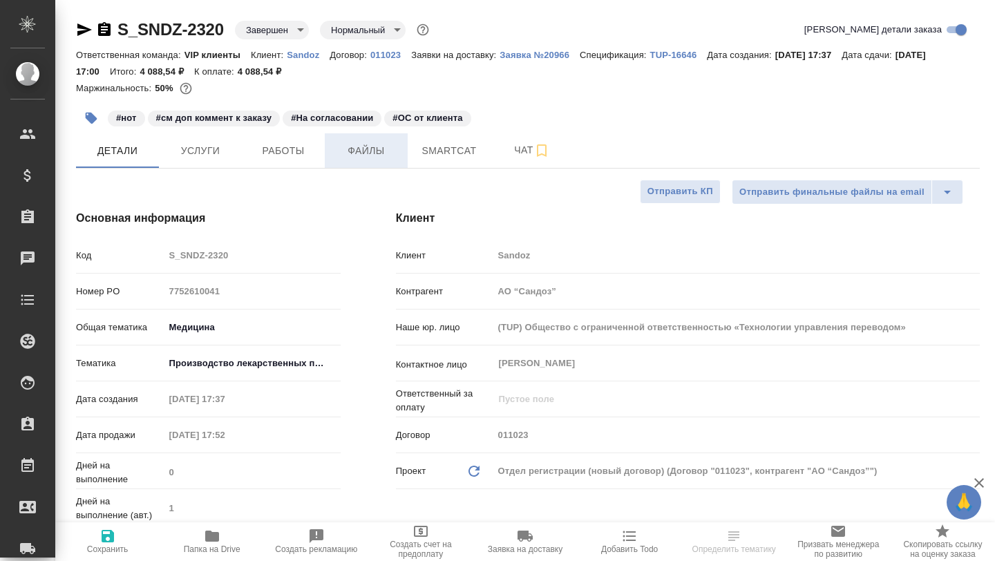
type textarea "x"
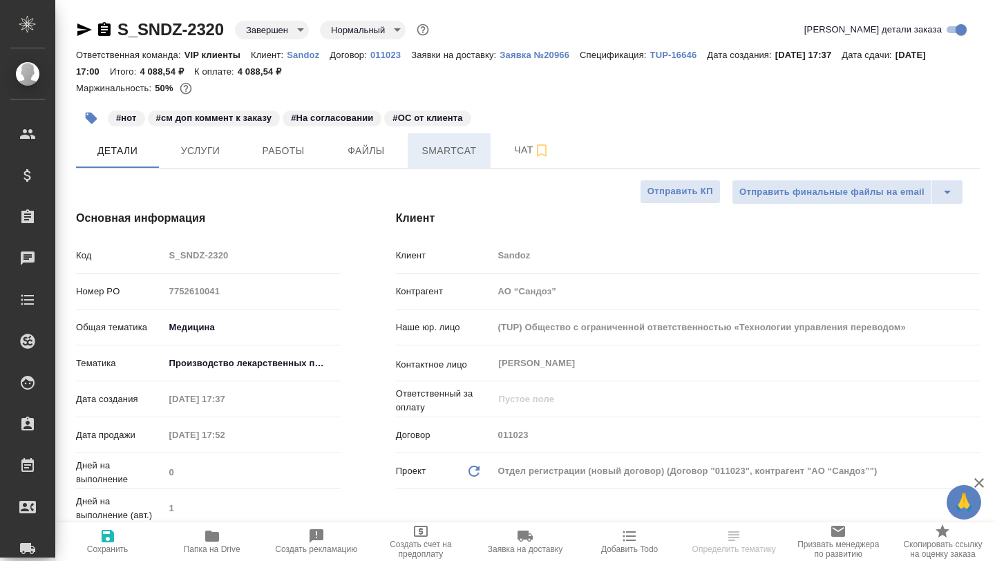
type textarea "x"
click at [459, 149] on span "Smartcat" at bounding box center [449, 150] width 66 height 17
type textarea "x"
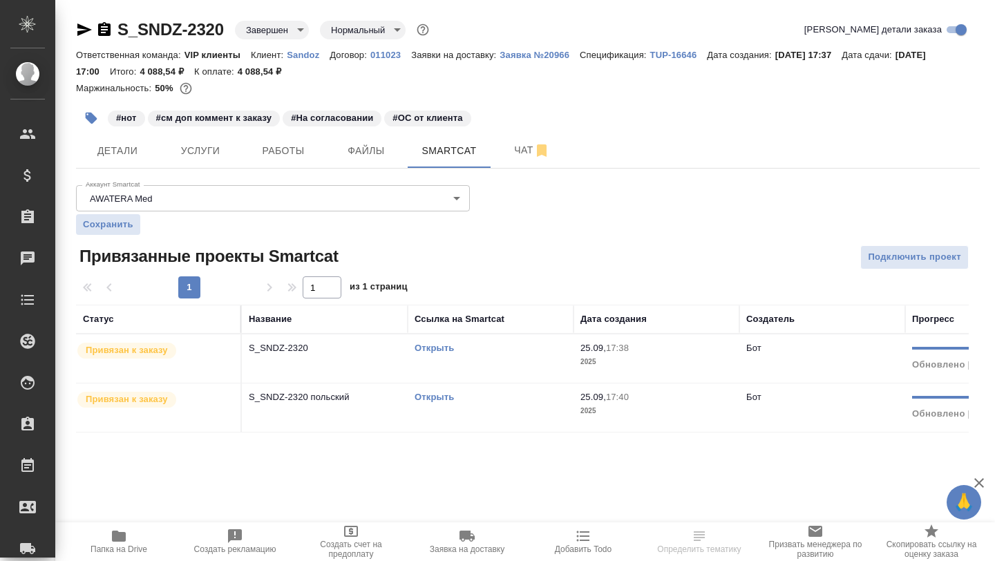
click at [437, 350] on link "Открыть" at bounding box center [434, 348] width 39 height 10
click at [444, 396] on link "Открыть" at bounding box center [434, 397] width 39 height 10
